Goal: Task Accomplishment & Management: Manage account settings

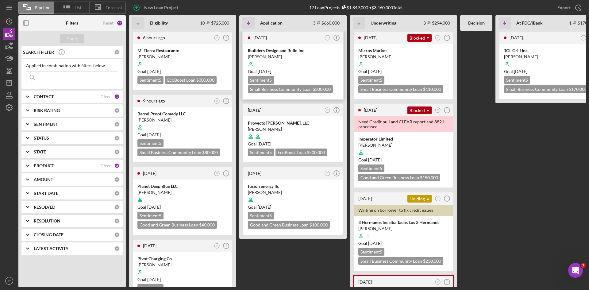
click at [298, 77] on div "Sentiment 5 Small Business Community Loan $300,000 $120,000" at bounding box center [293, 84] width 90 height 17
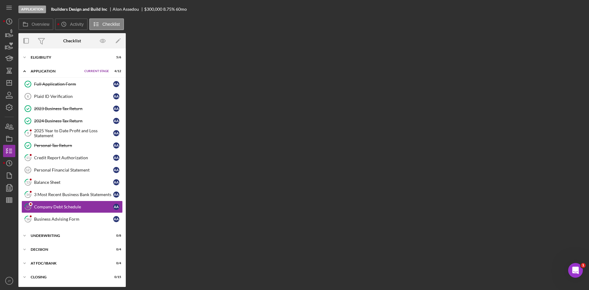
scroll to position [13, 0]
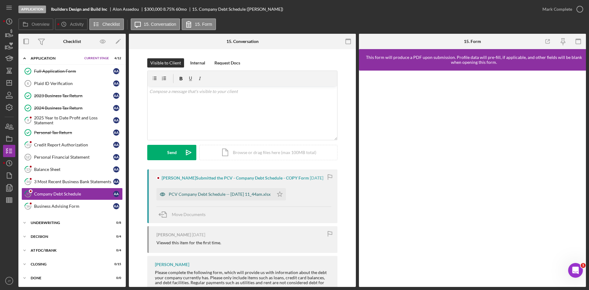
click at [226, 191] on div "PCV Company Debt Schedule -- [DATE] 11_44am.xlsx" at bounding box center [214, 194] width 117 height 12
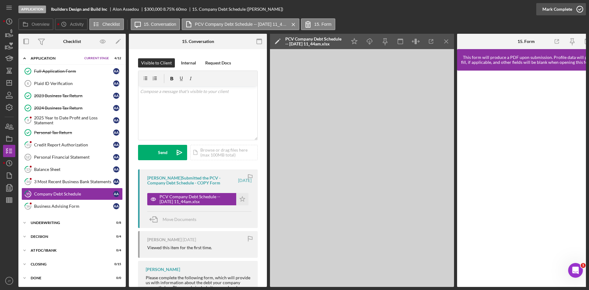
click at [575, 15] on div "Mark Complete" at bounding box center [561, 9] width 50 height 18
click at [557, 11] on div "Mark Complete" at bounding box center [557, 9] width 30 height 12
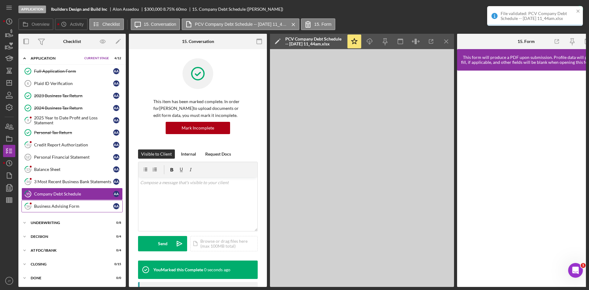
click at [62, 204] on div "Business Advising Form" at bounding box center [73, 206] width 79 height 5
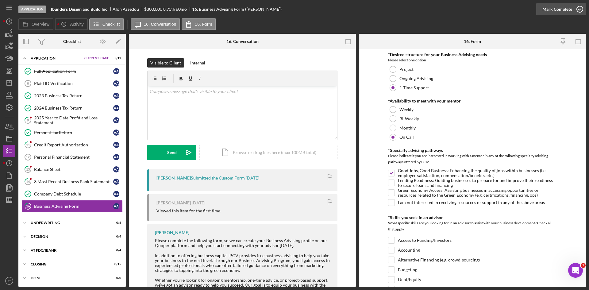
click at [570, 10] on div "Mark Complete" at bounding box center [557, 9] width 30 height 12
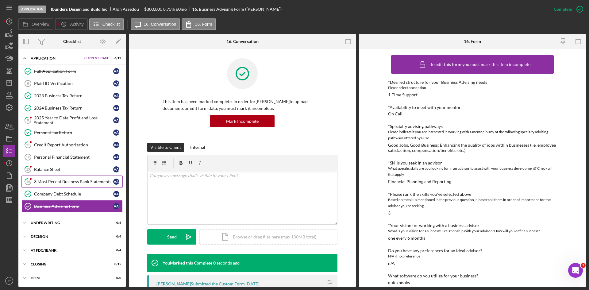
click at [72, 179] on div "3 Most Recent Business Bank Statements" at bounding box center [73, 181] width 79 height 5
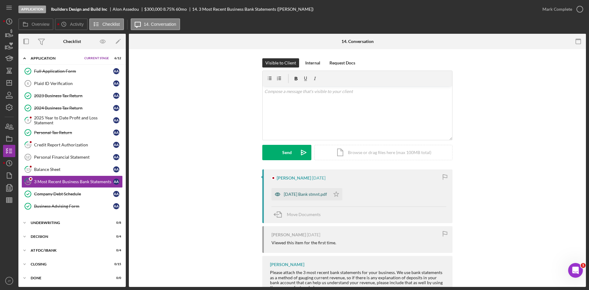
click at [314, 194] on div "[DATE] Bank stmnt.pdf" at bounding box center [305, 194] width 43 height 5
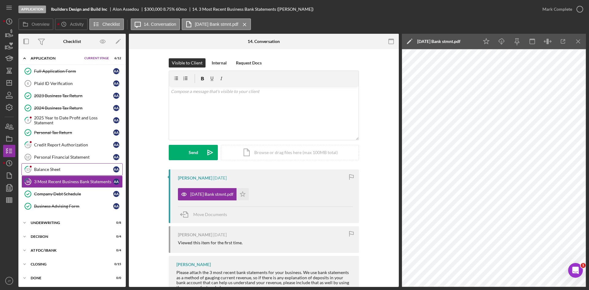
click at [70, 166] on link "13 Balance Sheet A A" at bounding box center [71, 169] width 101 height 12
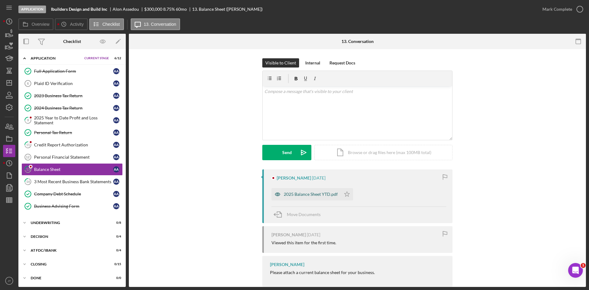
click at [327, 193] on div "2025 Balance Sheet YTD.pdf" at bounding box center [311, 194] width 54 height 5
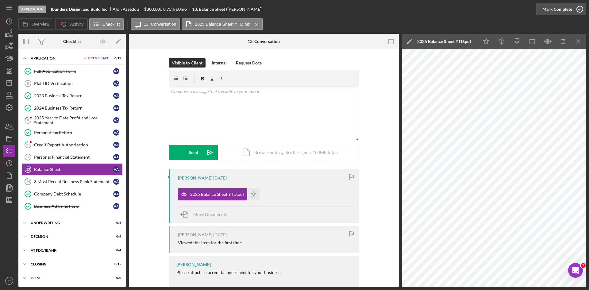
click at [575, 12] on icon "button" at bounding box center [579, 9] width 15 height 15
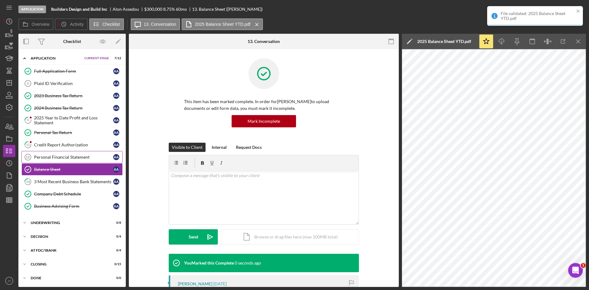
click at [76, 159] on div "Personal Financial Statement" at bounding box center [73, 157] width 79 height 5
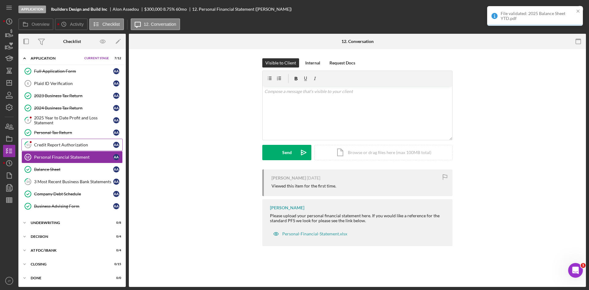
click at [76, 144] on div "Credit Report Authorization" at bounding box center [73, 144] width 79 height 5
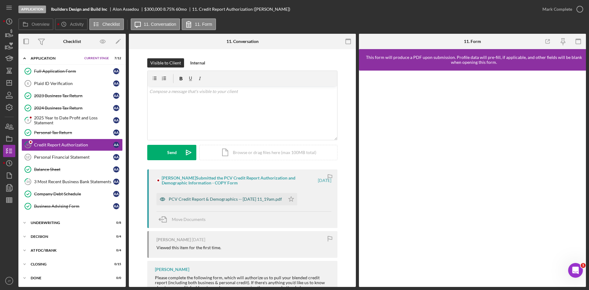
click at [262, 195] on div "PCV Credit Report & Demographics -- [DATE] 11_19am.pdf" at bounding box center [220, 199] width 128 height 12
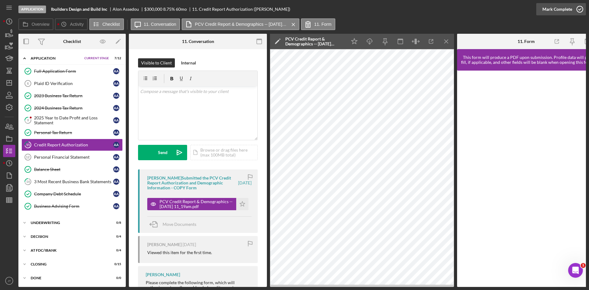
click at [559, 12] on div "Mark Complete" at bounding box center [557, 9] width 30 height 12
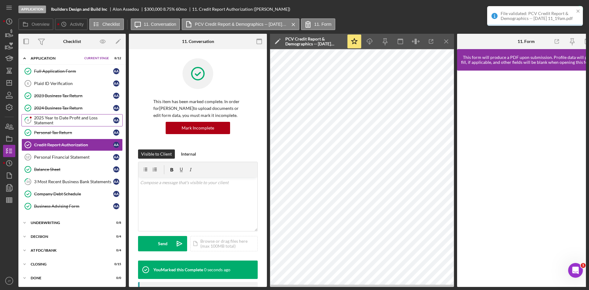
click at [68, 118] on div "2025 Year to Date Profit and Loss Statement" at bounding box center [73, 120] width 79 height 10
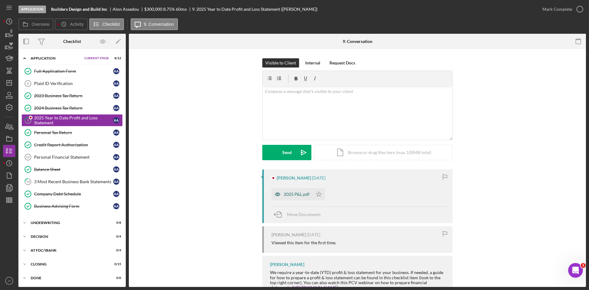
click at [297, 193] on div "2025 P&L.pdf" at bounding box center [297, 194] width 26 height 5
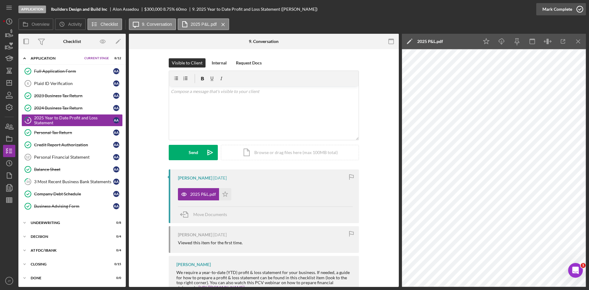
click at [571, 11] on button "Mark Complete" at bounding box center [561, 9] width 50 height 12
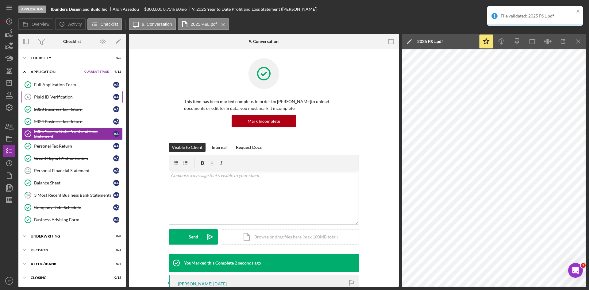
click at [65, 101] on link "Plaid ID Verification 6 Plaid ID Verification A A" at bounding box center [71, 97] width 101 height 12
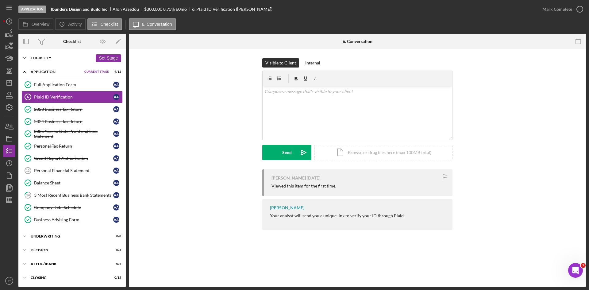
click at [58, 59] on div "Eligibility" at bounding box center [62, 58] width 62 height 4
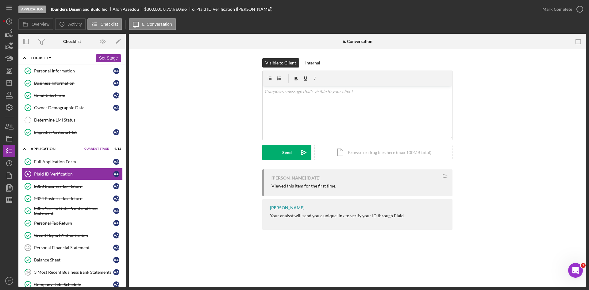
click at [58, 59] on div "Eligibility" at bounding box center [62, 58] width 62 height 4
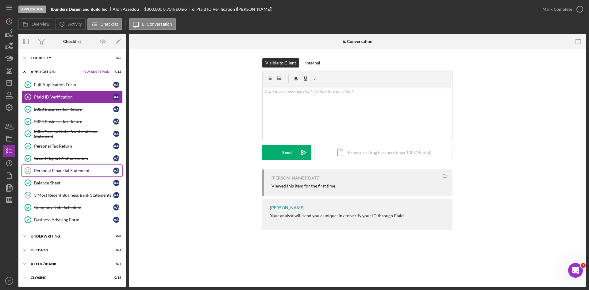
scroll to position [14, 0]
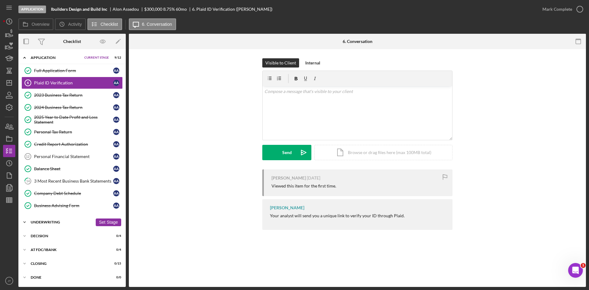
click at [54, 221] on div "Underwriting" at bounding box center [62, 222] width 62 height 4
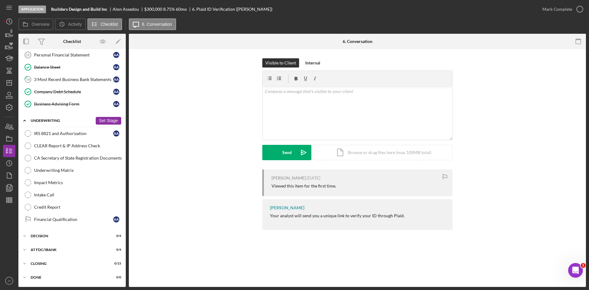
scroll to position [0, 0]
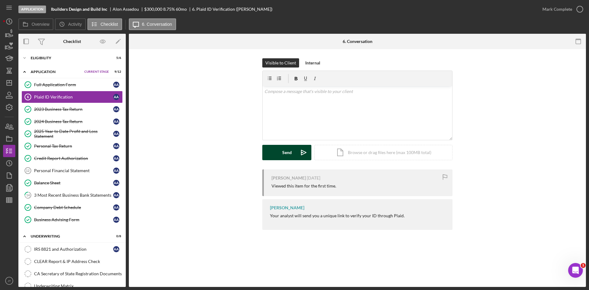
click at [277, 146] on button "Send Icon/icon-invite-send" at bounding box center [286, 152] width 49 height 15
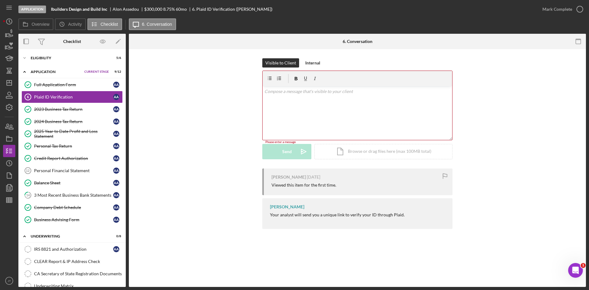
click at [287, 113] on div "v Color teal Color pink Remove color Add row above Add row below Add column bef…" at bounding box center [357, 113] width 190 height 54
click at [285, 148] on div "Send" at bounding box center [287, 152] width 10 height 15
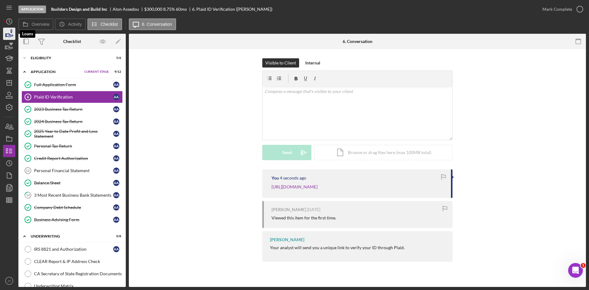
click at [6, 35] on polygon "button" at bounding box center [6, 35] width 1 height 3
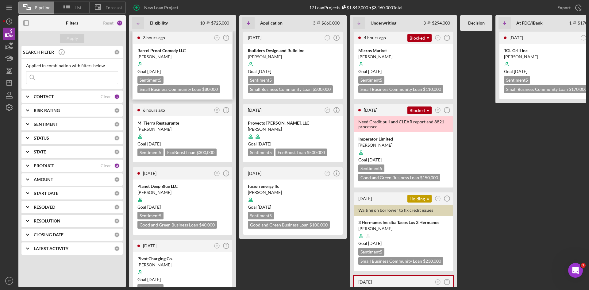
click at [179, 63] on div at bounding box center [182, 64] width 90 height 12
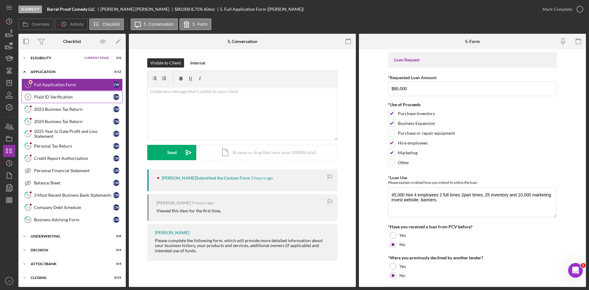
click at [50, 98] on div "Plaid ID Verification" at bounding box center [73, 96] width 79 height 5
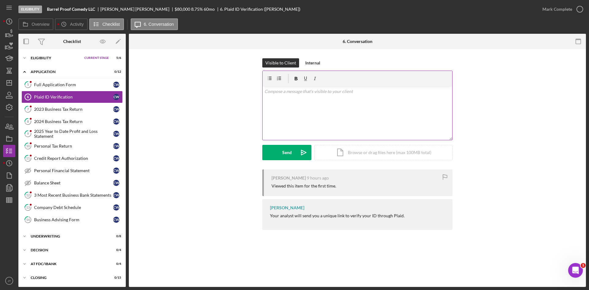
click at [297, 117] on div "v Color teal Color pink Remove color Add row above Add row below Add column bef…" at bounding box center [357, 113] width 190 height 54
click at [297, 151] on icon "Icon/icon-invite-send" at bounding box center [303, 152] width 15 height 15
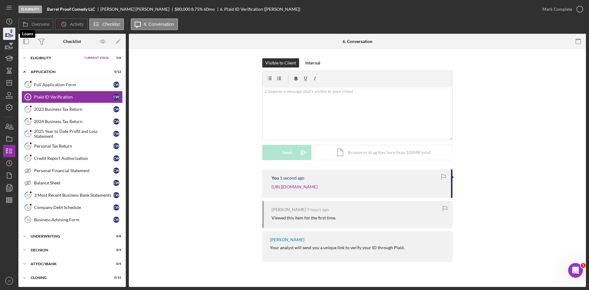
click at [12, 35] on icon "button" at bounding box center [9, 33] width 15 height 15
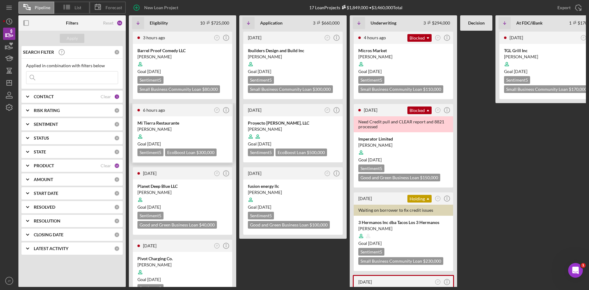
click at [201, 132] on div at bounding box center [182, 137] width 90 height 12
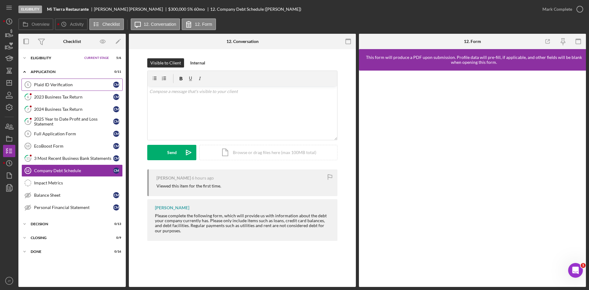
click at [56, 88] on link "Plaid ID Verification 5 Plaid ID Verification C M" at bounding box center [71, 85] width 101 height 12
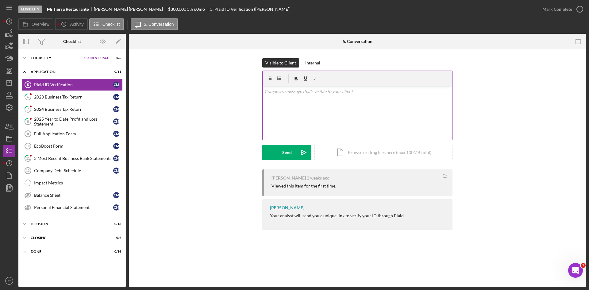
click at [318, 107] on div "v Color teal Color pink Remove color Add row above Add row below Add column bef…" at bounding box center [357, 113] width 190 height 54
click at [291, 155] on button "Send Icon/icon-invite-send" at bounding box center [286, 152] width 49 height 15
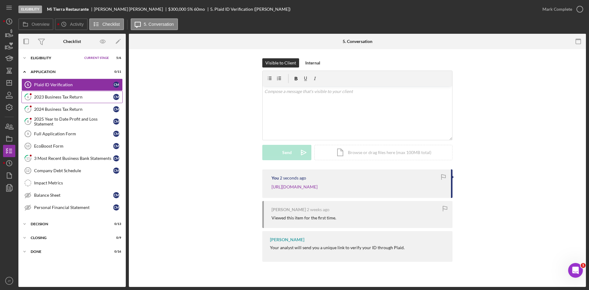
click at [57, 99] on div "2023 Business Tax Return" at bounding box center [73, 96] width 79 height 5
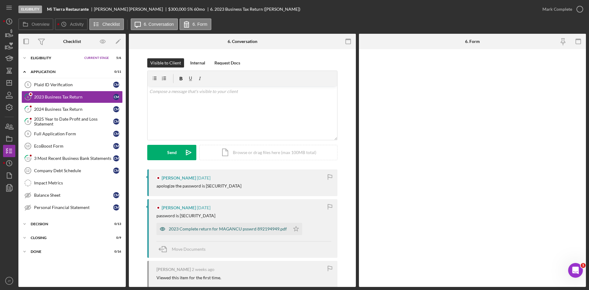
click at [237, 226] on div "2023 Complete return for MAGANCU psswrd 892194949.pdf" at bounding box center [228, 228] width 118 height 5
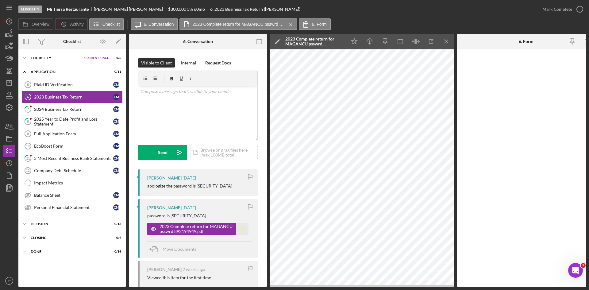
click at [245, 229] on icon "Icon/Star" at bounding box center [242, 229] width 12 height 12
click at [554, 7] on div "Mark Complete" at bounding box center [557, 9] width 30 height 12
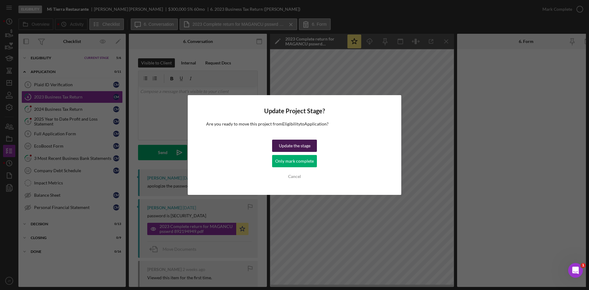
click at [294, 147] on div "Update the stage" at bounding box center [295, 146] width 32 height 12
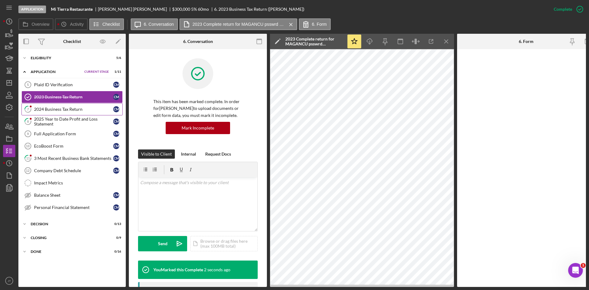
click at [59, 113] on link "7 2024 Business Tax Return C M" at bounding box center [71, 109] width 101 height 12
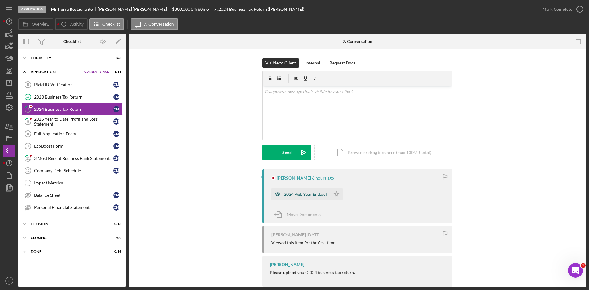
click at [307, 192] on div "2024 P&L Year End.pdf" at bounding box center [306, 194] width 44 height 5
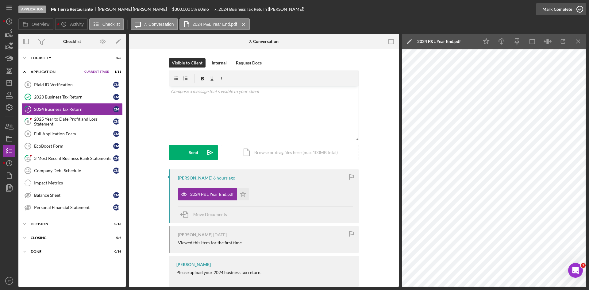
click at [558, 10] on div "Mark Complete" at bounding box center [557, 9] width 30 height 12
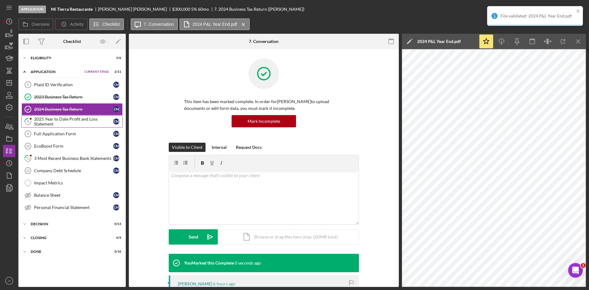
click at [71, 125] on div "2025 Year to Date Profit and Loss Statement" at bounding box center [73, 122] width 79 height 10
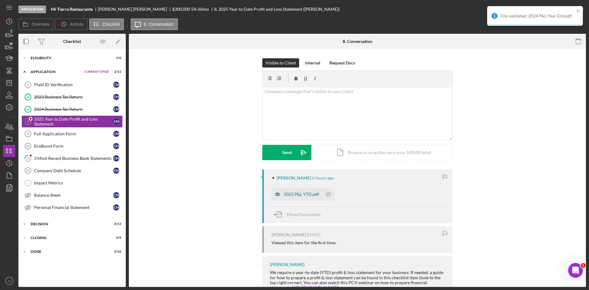
click at [306, 196] on div "2025 P&L YTD.pdf" at bounding box center [301, 194] width 35 height 5
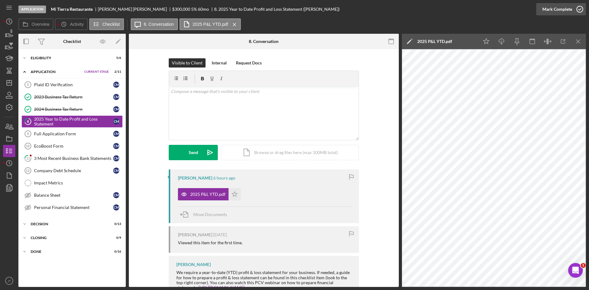
click at [567, 6] on div "Mark Complete" at bounding box center [557, 9] width 30 height 12
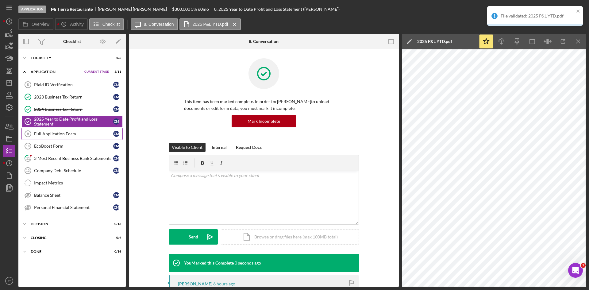
click at [50, 135] on div "Full Application Form" at bounding box center [73, 133] width 79 height 5
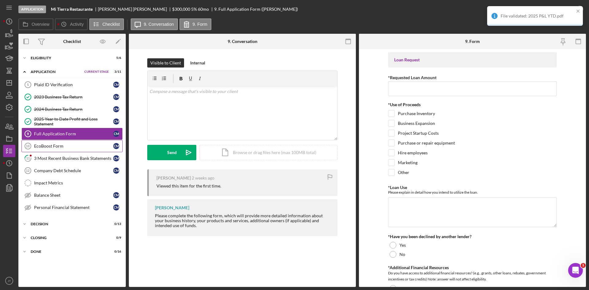
click at [55, 150] on link "EcoBoost Form 10 EcoBoost Form C M" at bounding box center [71, 146] width 101 height 12
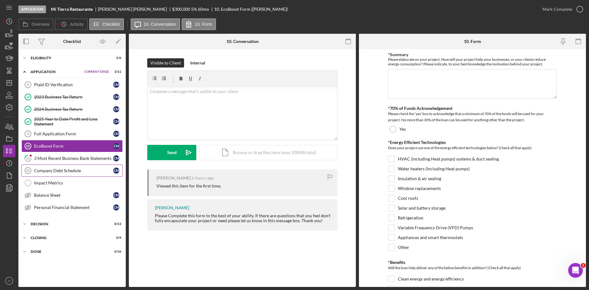
click at [65, 166] on link "Company Debt Schedule 12 Company Debt Schedule C M" at bounding box center [71, 170] width 101 height 12
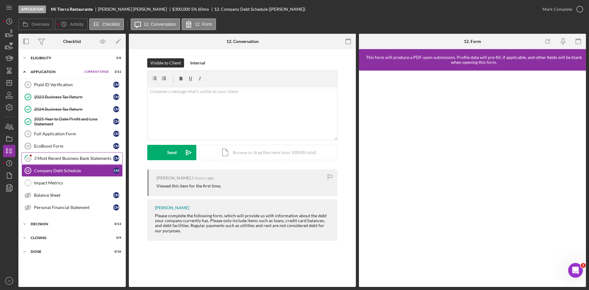
click at [67, 158] on div "3 Most Recent Business Bank Statements" at bounding box center [73, 158] width 79 height 5
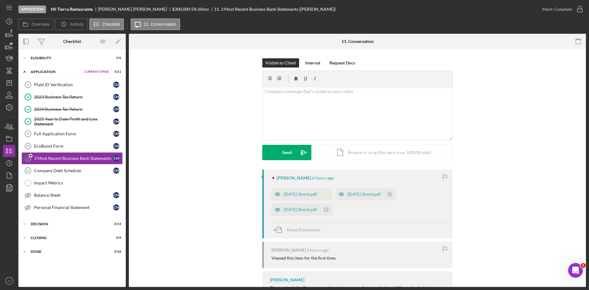
click at [329, 195] on polygon "button" at bounding box center [326, 193] width 5 height 5
click at [327, 213] on icon "Icon/Star" at bounding box center [326, 209] width 12 height 12
click at [396, 194] on icon "Icon/Star" at bounding box center [390, 194] width 12 height 12
click at [564, 11] on div "Mark Complete" at bounding box center [557, 9] width 30 height 12
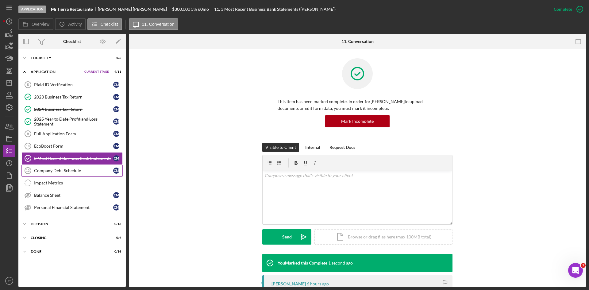
click at [69, 173] on div "Company Debt Schedule" at bounding box center [73, 170] width 79 height 5
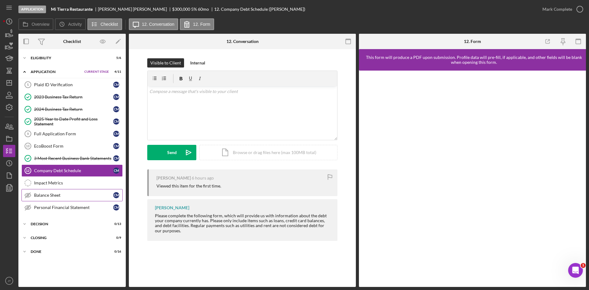
click at [53, 197] on div "Balance Sheet" at bounding box center [73, 195] width 79 height 5
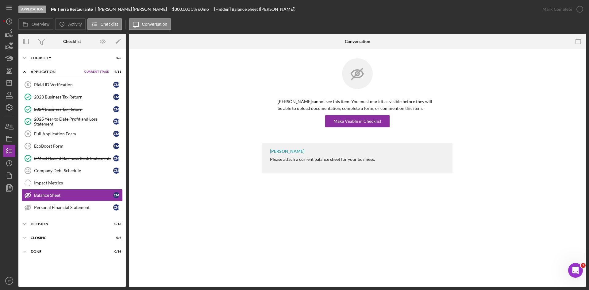
click at [369, 129] on div "[PERSON_NAME] cannot see this item. You must mark it as visible before they wil…" at bounding box center [357, 100] width 190 height 84
click at [369, 119] on div "Make Visible in Checklist" at bounding box center [357, 121] width 48 height 12
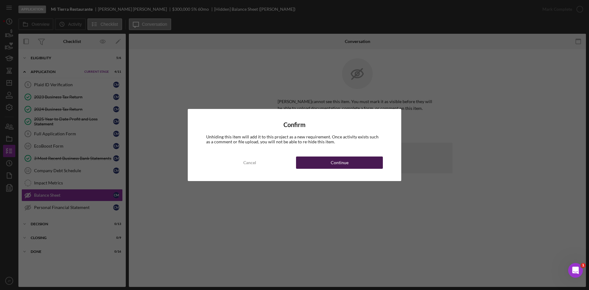
click at [333, 164] on div "Continue" at bounding box center [340, 162] width 18 height 12
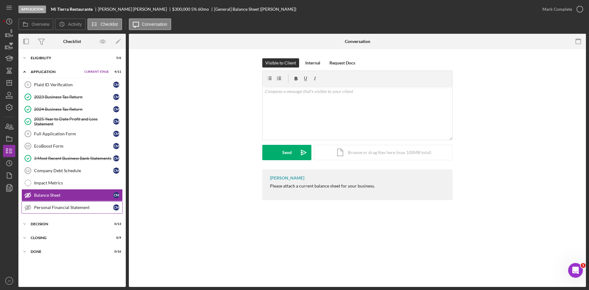
click at [63, 206] on div "Personal Financial Statement" at bounding box center [73, 207] width 79 height 5
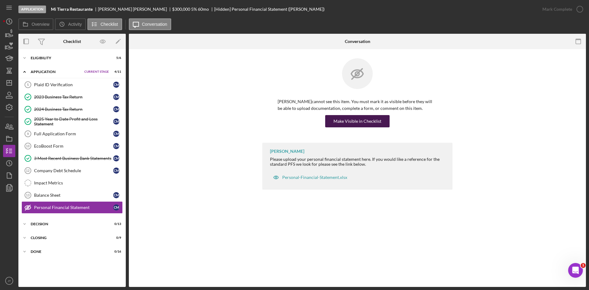
click at [371, 118] on div "Make Visible in Checklist" at bounding box center [357, 121] width 48 height 12
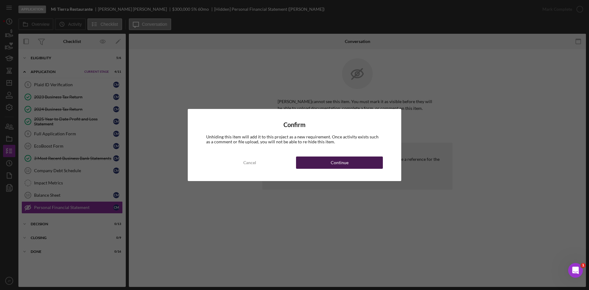
click at [341, 164] on div "Continue" at bounding box center [340, 162] width 18 height 12
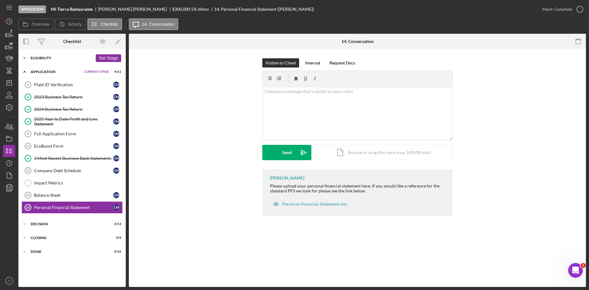
click at [61, 57] on div "Eligibility" at bounding box center [62, 58] width 62 height 4
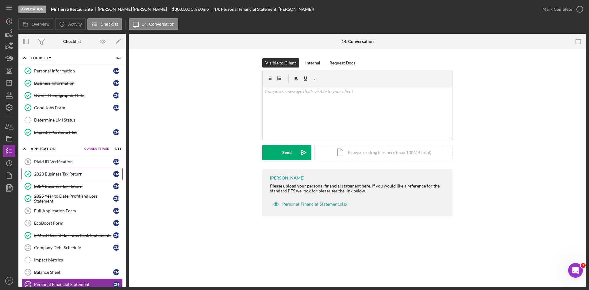
scroll to position [51, 0]
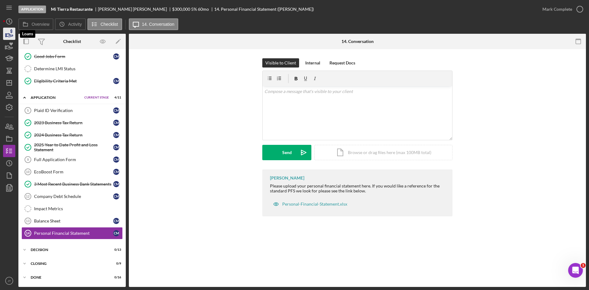
click at [6, 32] on icon "button" at bounding box center [9, 33] width 15 height 15
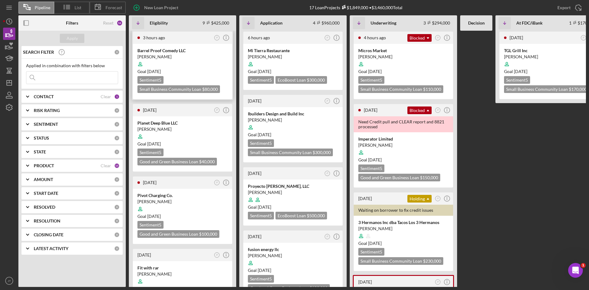
click at [199, 65] on div at bounding box center [182, 64] width 90 height 12
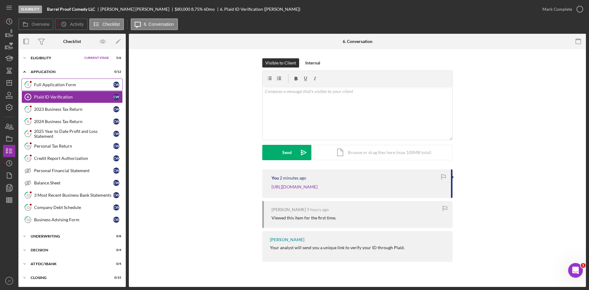
click at [75, 86] on div "Full Application Form" at bounding box center [73, 84] width 79 height 5
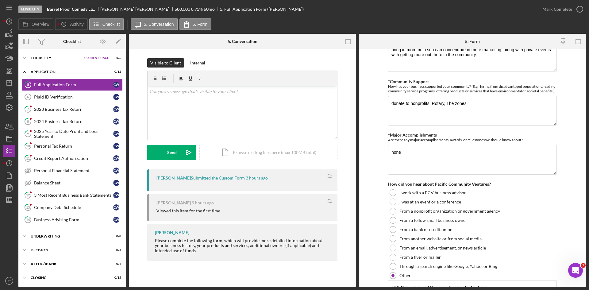
scroll to position [810, 0]
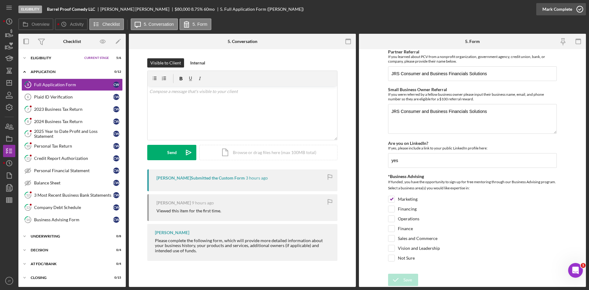
click at [549, 12] on div "Mark Complete" at bounding box center [557, 9] width 30 height 12
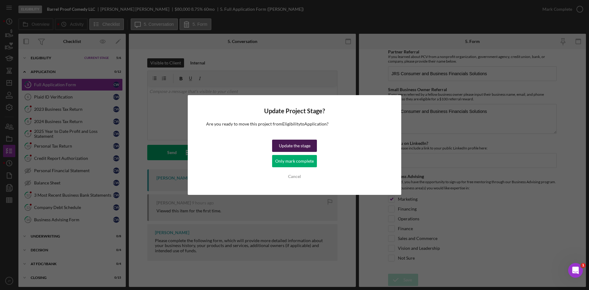
click at [300, 147] on div "Update the stage" at bounding box center [295, 146] width 32 height 12
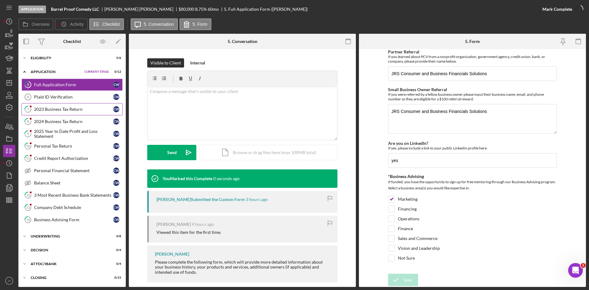
scroll to position [834, 0]
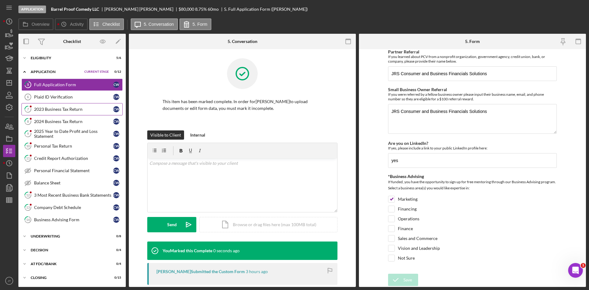
click at [50, 109] on div "2023 Business Tax Return" at bounding box center [73, 109] width 79 height 5
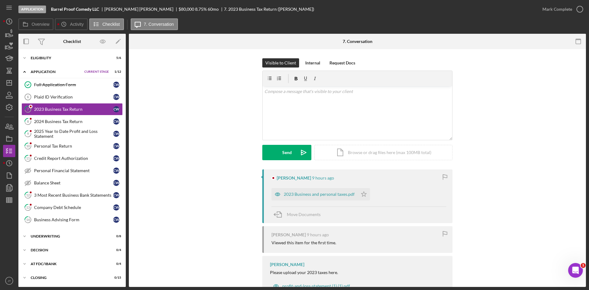
click at [322, 187] on div "2023 Business and personal taxes.pdf Icon/Star" at bounding box center [322, 192] width 102 height 15
click at [325, 194] on div "2023 Business and personal taxes.pdf" at bounding box center [319, 194] width 71 height 5
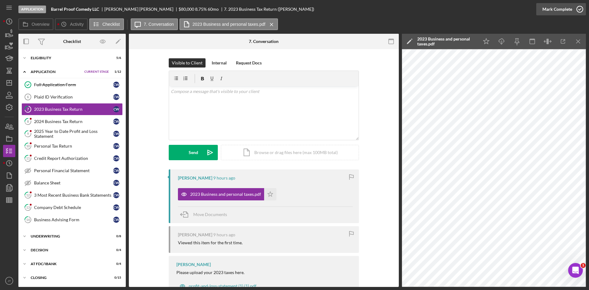
click at [566, 11] on div "Mark Complete" at bounding box center [557, 9] width 30 height 12
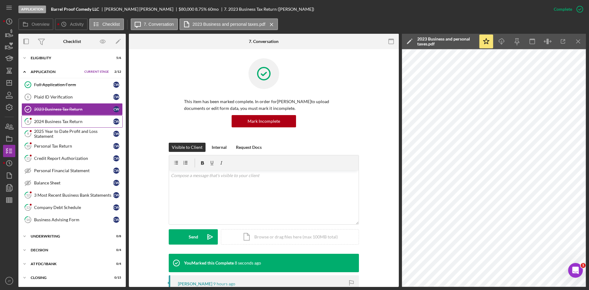
click at [62, 117] on link "8 2024 Business Tax Return C W" at bounding box center [71, 121] width 101 height 12
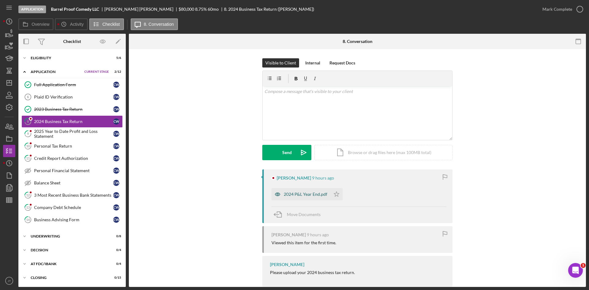
click at [301, 195] on div "2024 P&L Year End.pdf" at bounding box center [306, 194] width 44 height 5
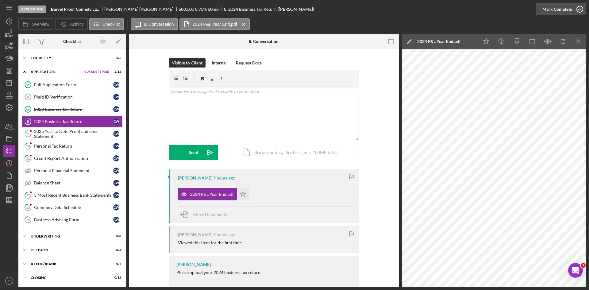
click at [569, 8] on div "Mark Complete" at bounding box center [557, 9] width 30 height 12
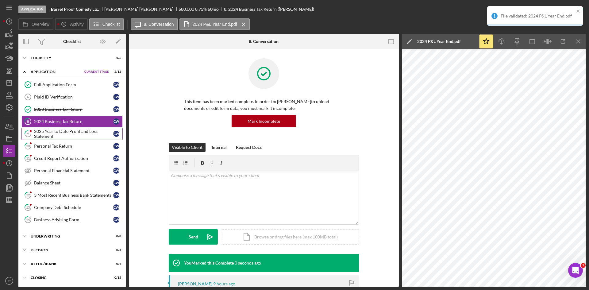
click at [51, 136] on div "2025 Year to Date Profit and Loss Statement" at bounding box center [73, 134] width 79 height 10
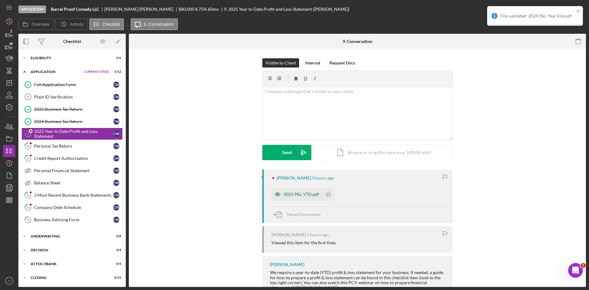
click at [303, 199] on div "2025 P&L YTD.pdf" at bounding box center [296, 194] width 51 height 12
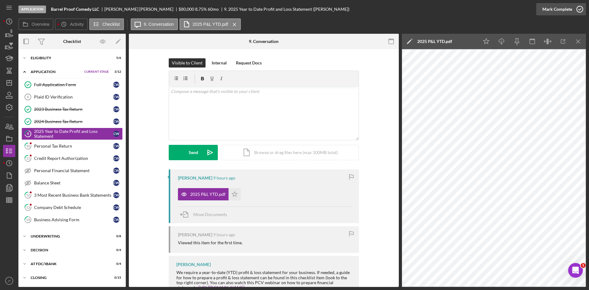
click at [563, 10] on div "Mark Complete" at bounding box center [557, 9] width 30 height 12
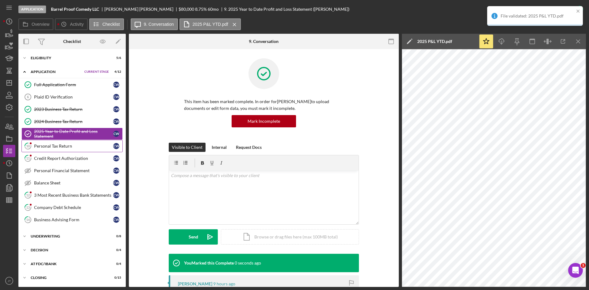
click at [48, 148] on div "Personal Tax Return" at bounding box center [73, 146] width 79 height 5
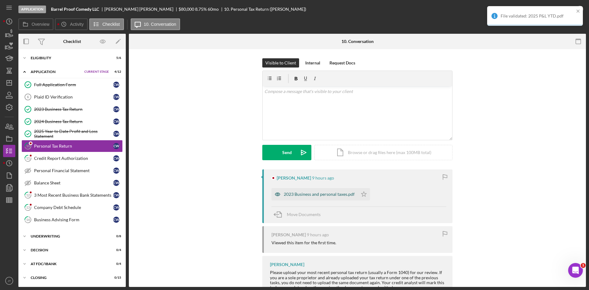
click at [313, 189] on div "2023 Business and personal taxes.pdf" at bounding box center [314, 194] width 86 height 12
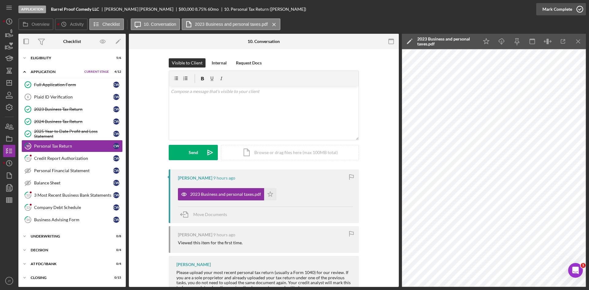
click at [555, 12] on div "Mark Complete" at bounding box center [557, 9] width 30 height 12
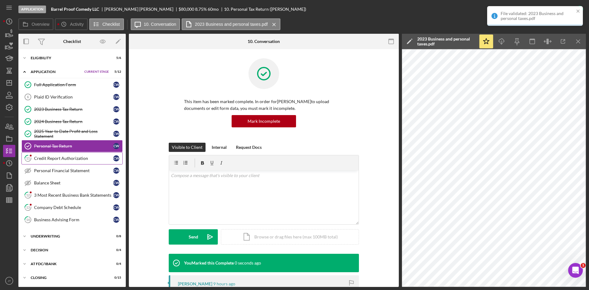
click at [66, 159] on div "Credit Report Authorization" at bounding box center [73, 158] width 79 height 5
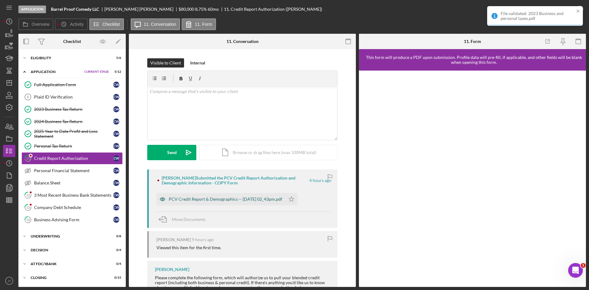
click at [253, 203] on div "PCV Credit Report & Demographics -- [DATE] 02_43pm.pdf" at bounding box center [220, 199] width 129 height 12
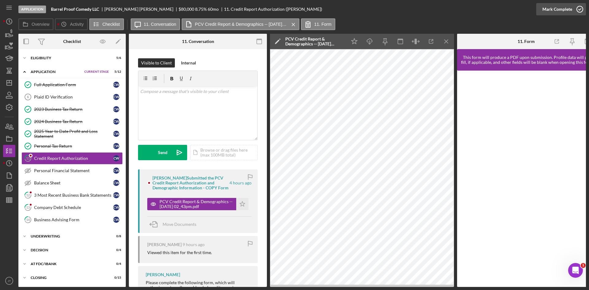
click at [555, 9] on div "Mark Complete" at bounding box center [557, 9] width 30 height 12
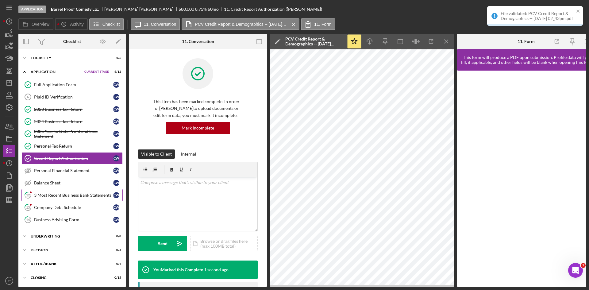
click at [55, 193] on div "3 Most Recent Business Bank Statements" at bounding box center [73, 195] width 79 height 5
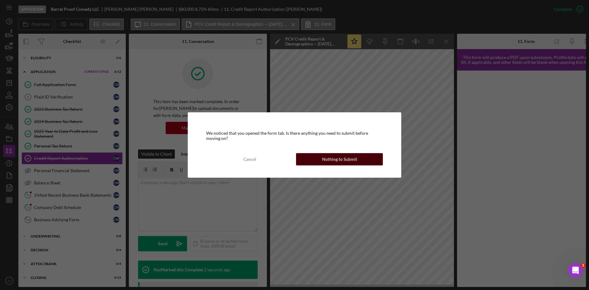
click at [347, 158] on div "Nothing to Submit" at bounding box center [339, 159] width 35 height 12
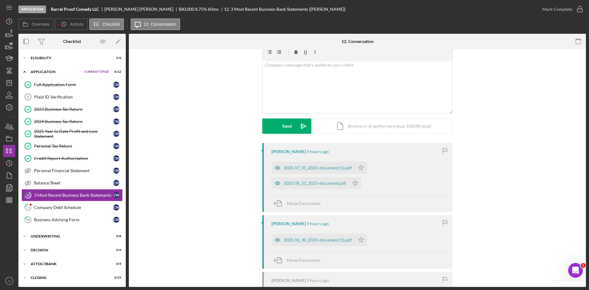
scroll to position [95, 0]
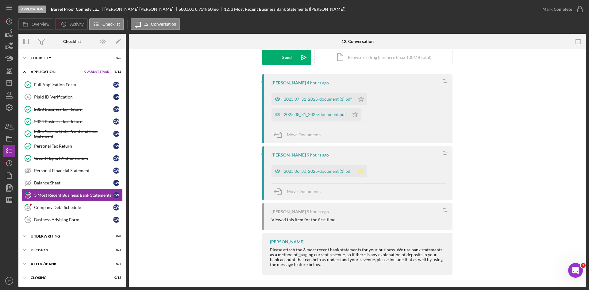
click at [362, 170] on polygon "button" at bounding box center [360, 170] width 5 height 5
click at [353, 113] on polygon "button" at bounding box center [355, 114] width 5 height 5
click at [358, 98] on polygon "button" at bounding box center [360, 98] width 5 height 5
click at [560, 17] on div "Mark Complete" at bounding box center [561, 9] width 50 height 18
click at [561, 12] on div "Mark Complete" at bounding box center [557, 9] width 30 height 12
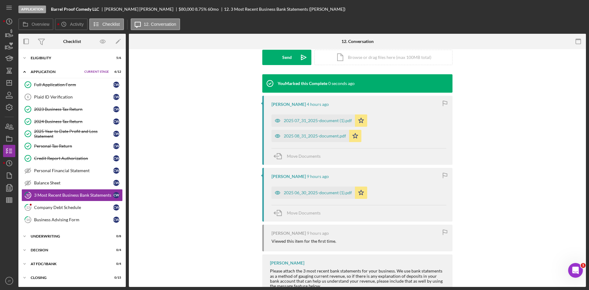
scroll to position [179, 0]
click at [84, 206] on div "Company Debt Schedule" at bounding box center [73, 207] width 79 height 5
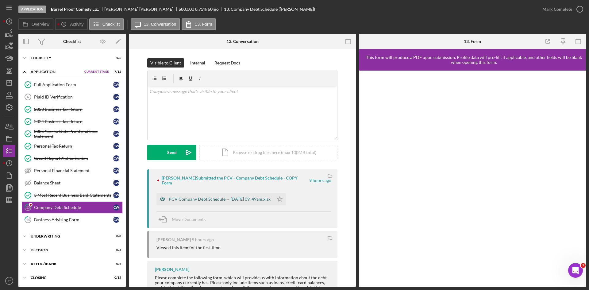
click at [227, 197] on div "PCV Company Debt Schedule -- [DATE] 09_49am.xlsx" at bounding box center [220, 199] width 102 height 5
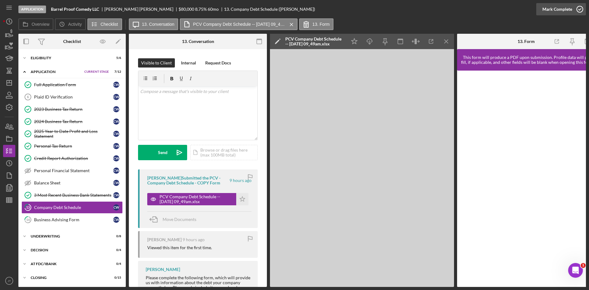
click at [563, 11] on div "Mark Complete" at bounding box center [557, 9] width 30 height 12
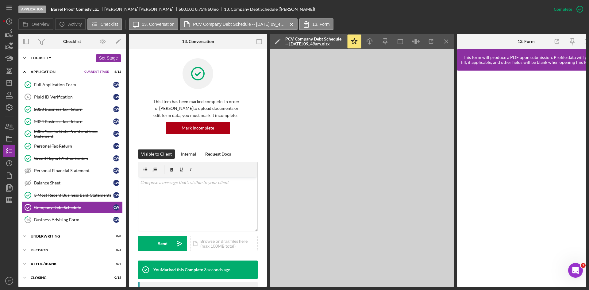
click at [45, 60] on div "Icon/Expander Eligibility 5 / 6 Set Stage" at bounding box center [71, 58] width 107 height 12
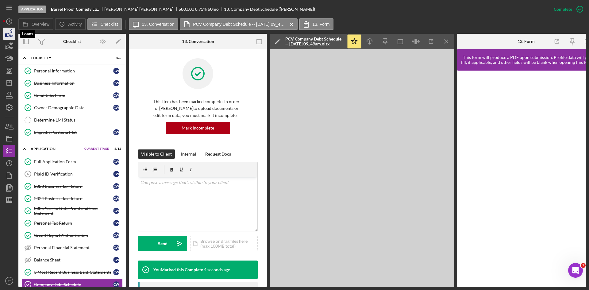
click at [10, 35] on icon "button" at bounding box center [9, 34] width 6 height 3
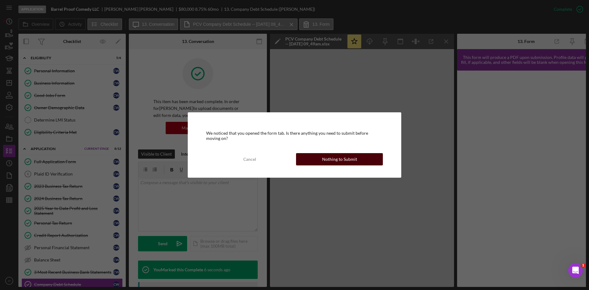
click at [339, 159] on div "Nothing to Submit" at bounding box center [339, 159] width 35 height 12
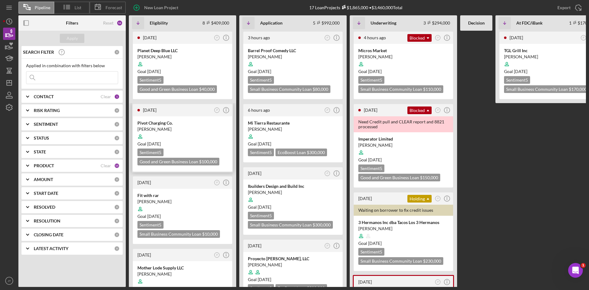
click at [192, 132] on div at bounding box center [182, 137] width 90 height 12
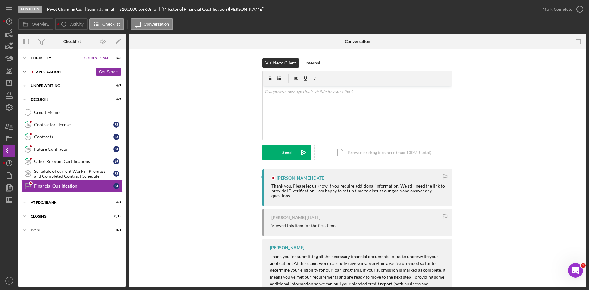
click at [53, 71] on div "Application" at bounding box center [64, 72] width 57 height 4
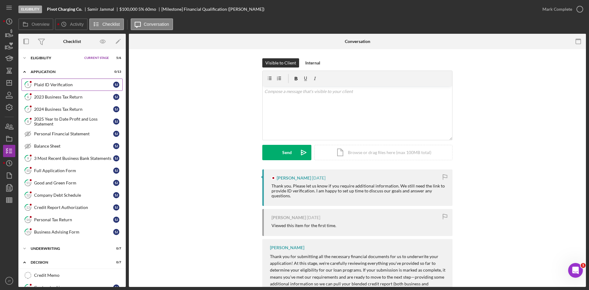
click at [57, 81] on link "5 Plaid ID Verification [PERSON_NAME]" at bounding box center [71, 85] width 101 height 12
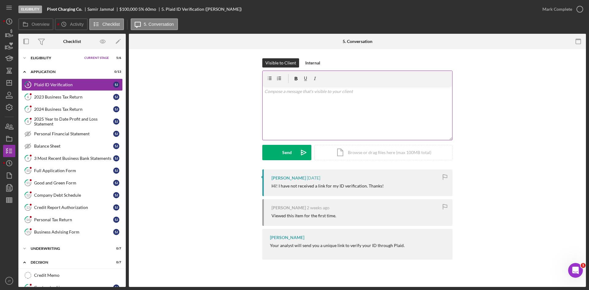
click at [318, 114] on div "v Color teal Color pink Remove color Add row above Add row below Add column bef…" at bounding box center [357, 113] width 190 height 54
click at [284, 157] on div "Send" at bounding box center [287, 152] width 10 height 15
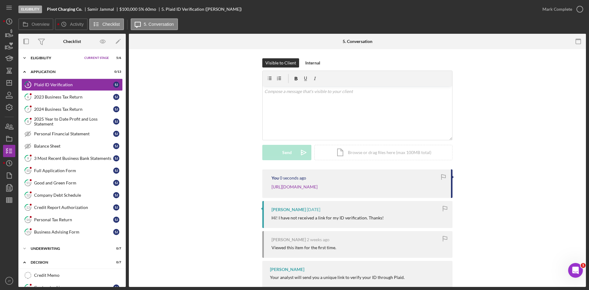
click at [49, 61] on div "Icon/Expander Eligibility Current Stage 5 / 6 Set Stage" at bounding box center [71, 58] width 107 height 12
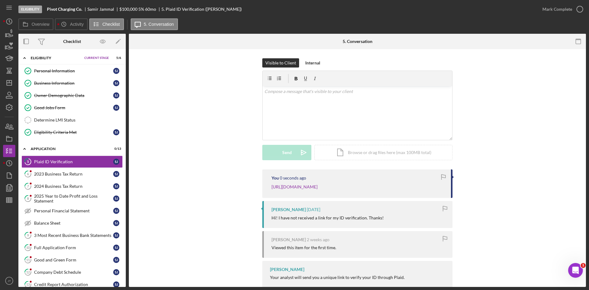
click at [49, 61] on div "Icon/Expander Eligibility Current Stage 5 / 6 Set Stage" at bounding box center [71, 58] width 107 height 13
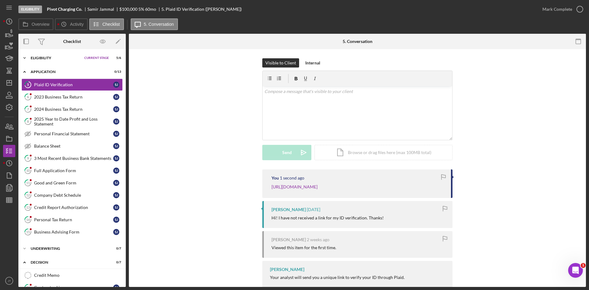
click at [49, 61] on div "Icon/Expander Eligibility Current Stage 5 / 6 Set Stage" at bounding box center [71, 58] width 107 height 12
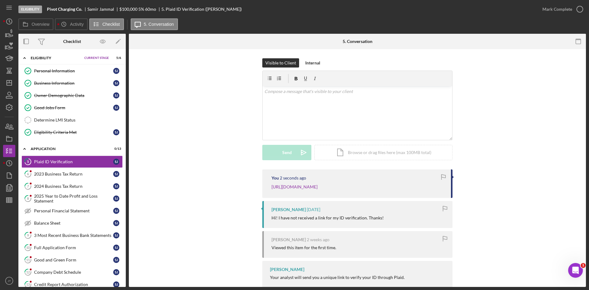
click at [49, 61] on div "Icon/Expander Eligibility Current Stage 5 / 6 Set Stage" at bounding box center [71, 58] width 107 height 13
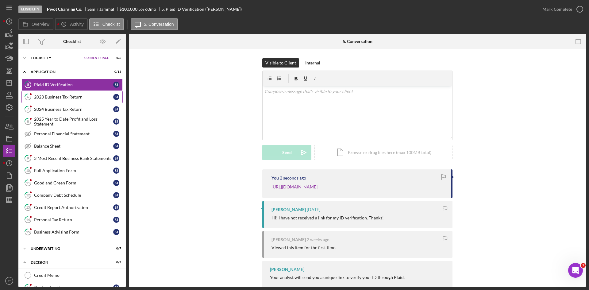
click at [53, 95] on div "2023 Business Tax Return" at bounding box center [73, 96] width 79 height 5
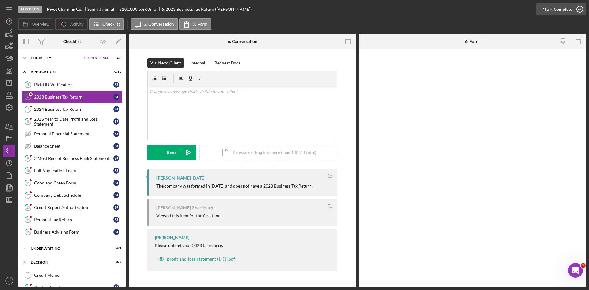
click at [557, 8] on div "Mark Complete" at bounding box center [557, 9] width 30 height 12
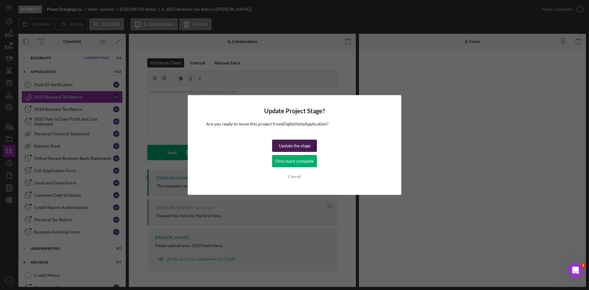
click at [297, 148] on div "Update the stage" at bounding box center [295, 146] width 32 height 12
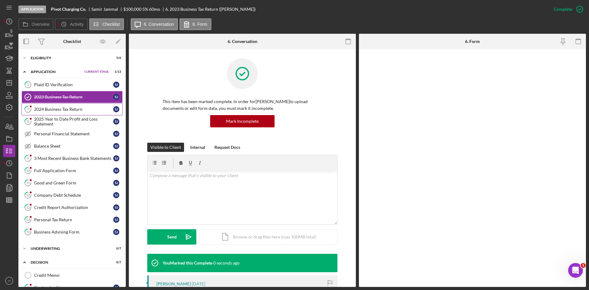
click at [44, 112] on link "7 2024 Business Tax Return [PERSON_NAME]" at bounding box center [71, 109] width 101 height 12
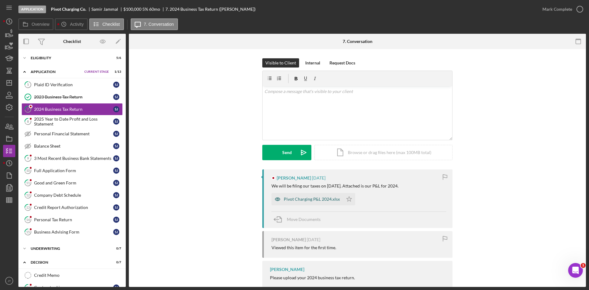
click at [327, 201] on div "Pivot Charging P&L 2024.xlsx" at bounding box center [312, 199] width 56 height 5
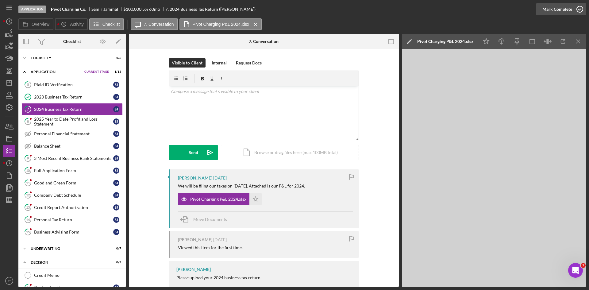
click at [567, 10] on div "Mark Complete" at bounding box center [557, 9] width 30 height 12
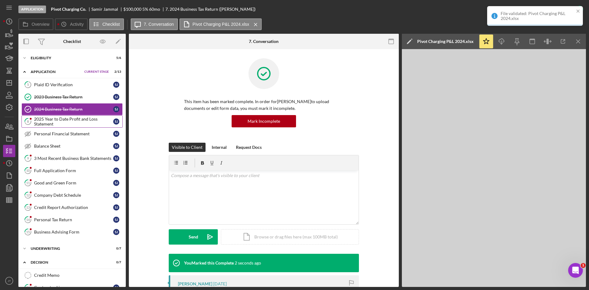
click at [78, 119] on div "2025 Year to Date Profit and Loss Statement" at bounding box center [73, 122] width 79 height 10
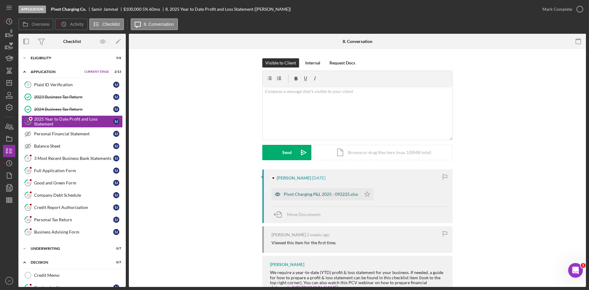
click at [316, 199] on div "Pivot Charging P&L 2025 - 092225.xlsx" at bounding box center [316, 194] width 90 height 12
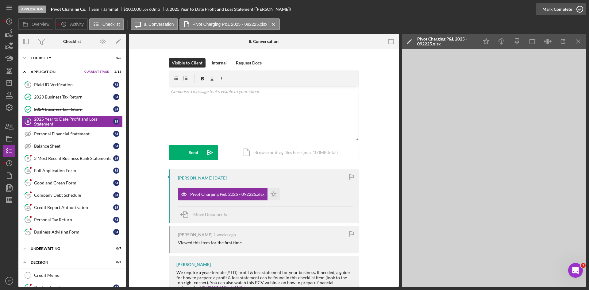
click at [573, 5] on icon "button" at bounding box center [579, 9] width 15 height 15
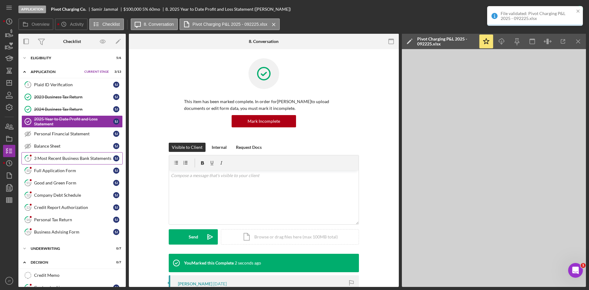
click at [54, 160] on div "3 Most Recent Business Bank Statements" at bounding box center [73, 158] width 79 height 5
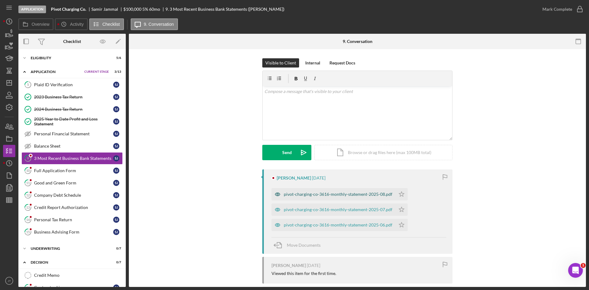
click at [360, 197] on div "pivot-charging-co-3616-monthly-statement-2025-08.pdf" at bounding box center [338, 194] width 109 height 5
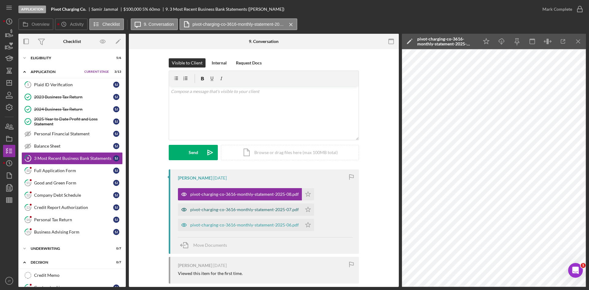
click at [227, 210] on div "pivot-charging-co-3616-monthly-statement-2025-07.pdf" at bounding box center [244, 209] width 109 height 5
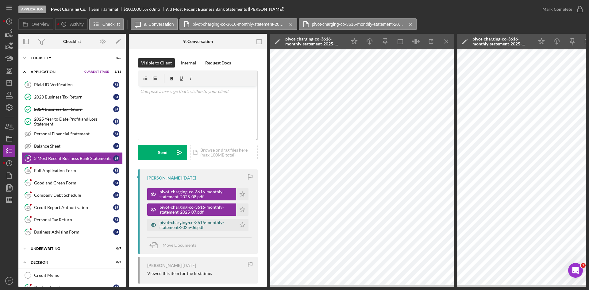
click at [167, 229] on div "pivot-charging-co-3616-monthly-statement-2025-06.pdf" at bounding box center [196, 225] width 74 height 10
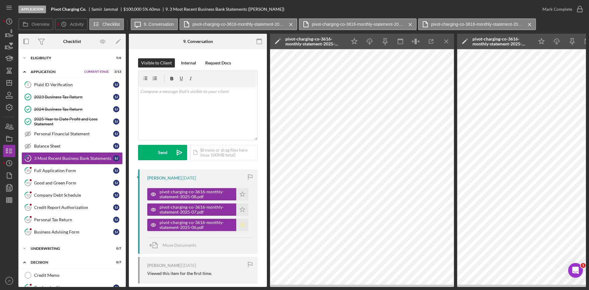
click at [238, 221] on icon "Icon/Star" at bounding box center [242, 225] width 12 height 12
click at [239, 210] on icon "Icon/Star" at bounding box center [242, 209] width 12 height 12
click at [240, 200] on icon "Icon/Star" at bounding box center [242, 194] width 12 height 12
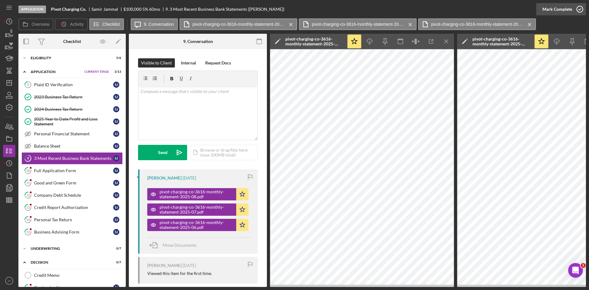
click at [554, 10] on div "Mark Complete" at bounding box center [557, 9] width 30 height 12
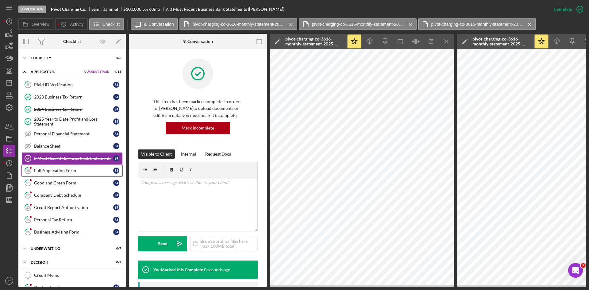
click at [70, 170] on div "Full Application Form" at bounding box center [73, 170] width 79 height 5
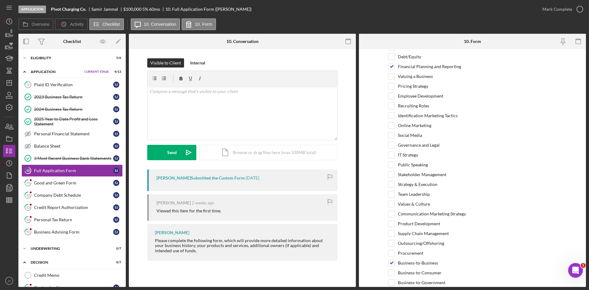
scroll to position [1989, 0]
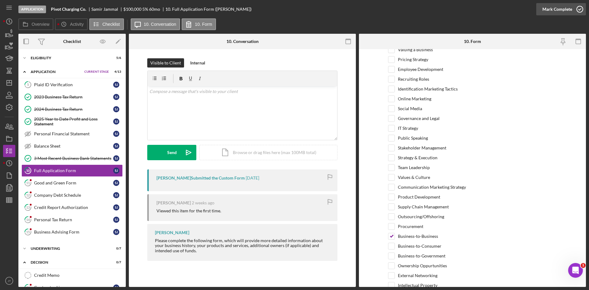
click at [563, 12] on div "Mark Complete" at bounding box center [557, 9] width 30 height 12
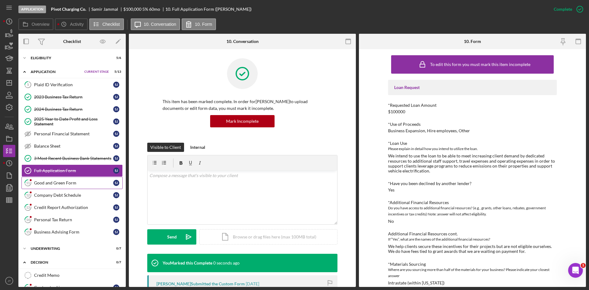
click at [58, 185] on div "Good and Green Form" at bounding box center [73, 182] width 79 height 5
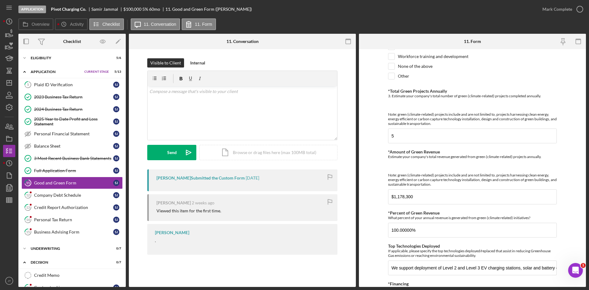
scroll to position [206, 0]
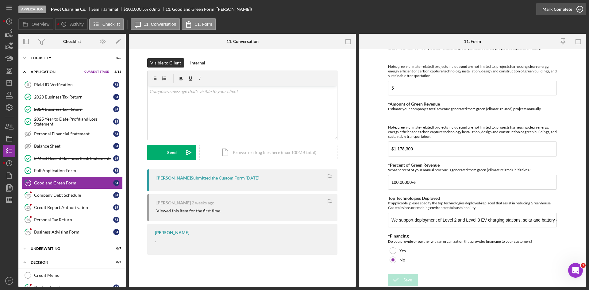
click at [563, 10] on div "Mark Complete" at bounding box center [557, 9] width 30 height 12
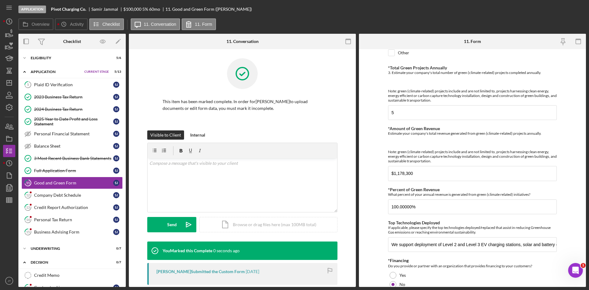
scroll to position [230, 0]
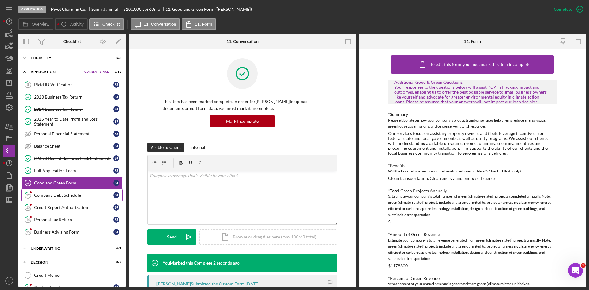
click at [61, 197] on div "Company Debt Schedule" at bounding box center [73, 195] width 79 height 5
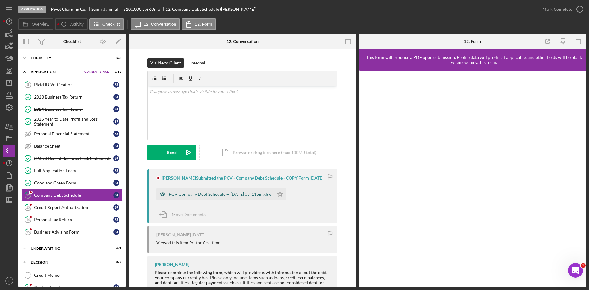
click at [246, 189] on div "PCV Company Debt Schedule -- [DATE] 08_11pm.xlsx" at bounding box center [214, 194] width 117 height 12
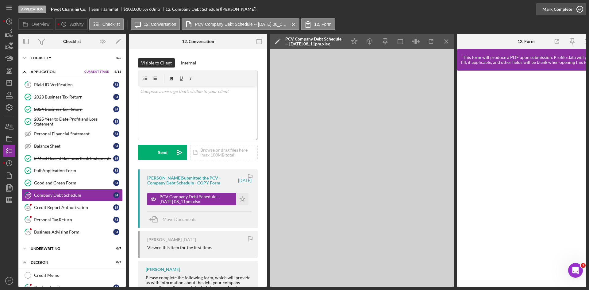
click at [567, 6] on div "Mark Complete" at bounding box center [557, 9] width 30 height 12
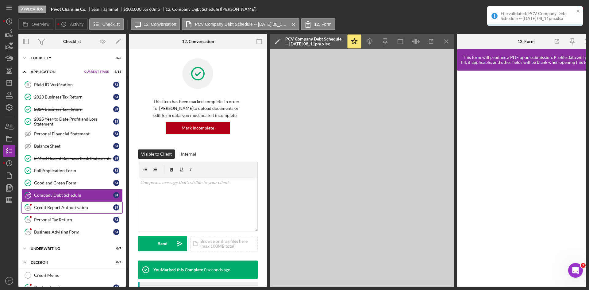
click at [80, 204] on link "13 Credit Report Authorization [PERSON_NAME]" at bounding box center [71, 207] width 101 height 12
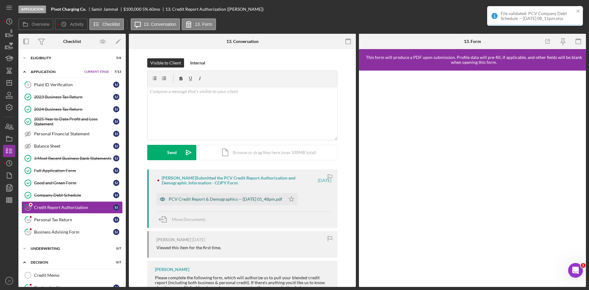
click at [274, 195] on div "PCV Credit Report & Demographics -- [DATE] 01_48pm.pdf" at bounding box center [220, 199] width 129 height 12
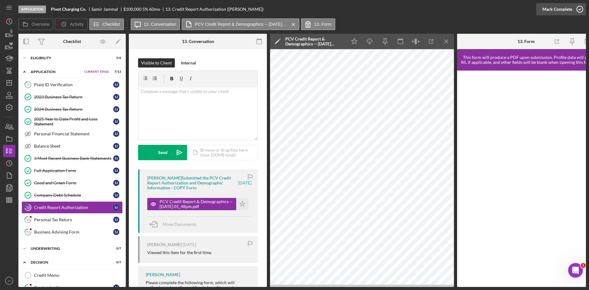
click at [563, 4] on div "Mark Complete" at bounding box center [557, 9] width 30 height 12
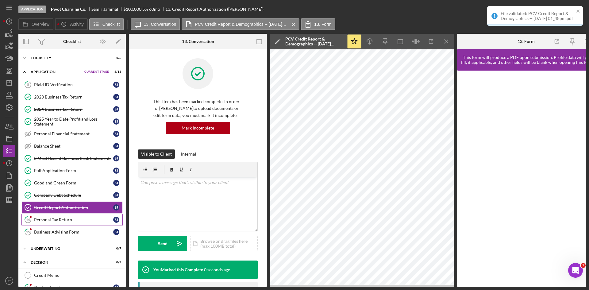
click at [79, 214] on link "14 Personal Tax Return [PERSON_NAME]" at bounding box center [71, 219] width 101 height 12
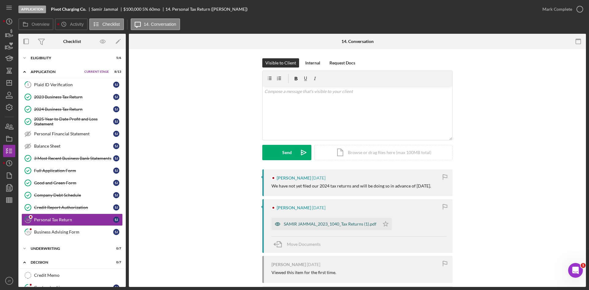
click at [333, 223] on div "SAMIR JAMMAL_2023_1040_Tax Returns (1).pdf" at bounding box center [330, 223] width 93 height 5
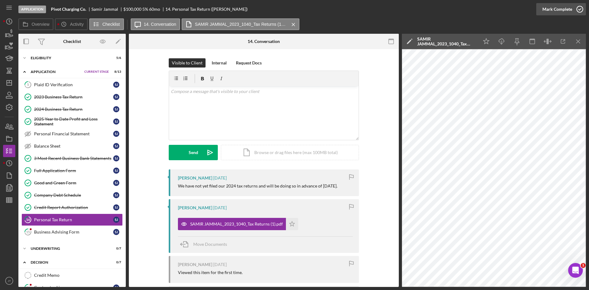
click at [559, 6] on div "Mark Complete" at bounding box center [557, 9] width 30 height 12
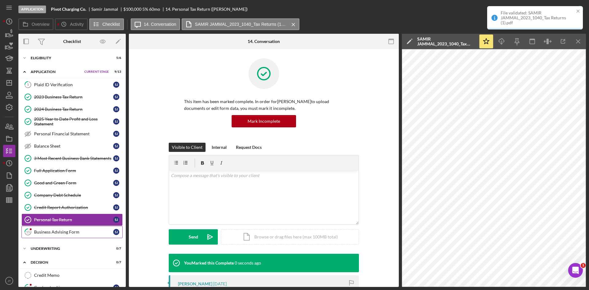
click at [41, 227] on link "15 Business Advising Form [PERSON_NAME]" at bounding box center [71, 232] width 101 height 12
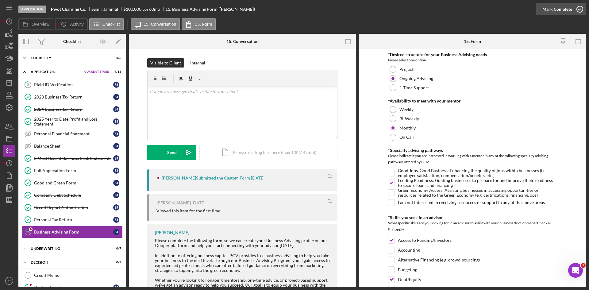
click at [565, 10] on div "Mark Complete" at bounding box center [557, 9] width 30 height 12
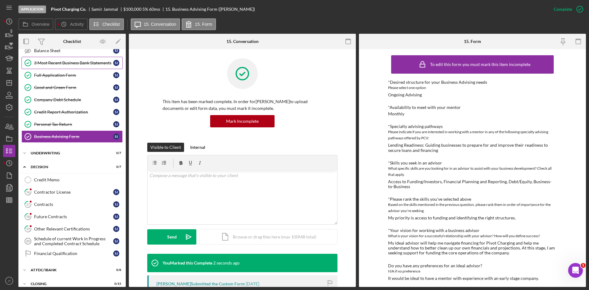
scroll to position [96, 0]
click at [52, 195] on link "16 Contractor License [PERSON_NAME]" at bounding box center [71, 191] width 101 height 12
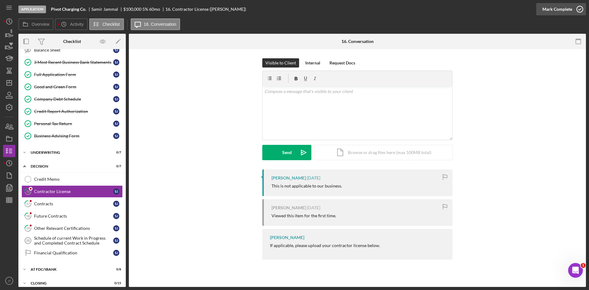
click at [553, 10] on div "Mark Complete" at bounding box center [557, 9] width 30 height 12
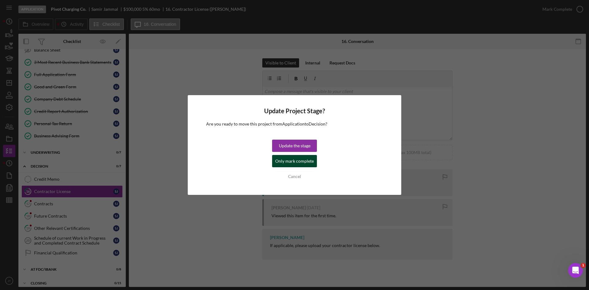
click at [289, 163] on div "Only mark complete" at bounding box center [294, 161] width 39 height 12
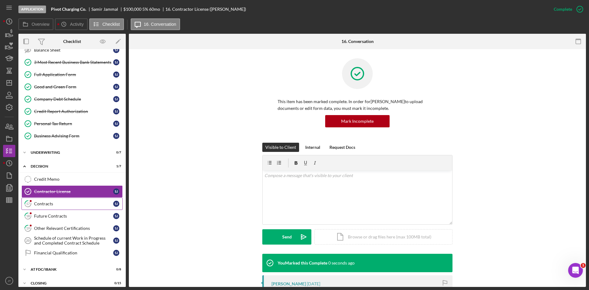
click at [50, 206] on div "Contracts" at bounding box center [73, 203] width 79 height 5
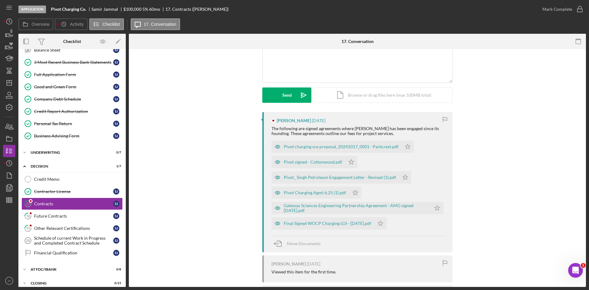
scroll to position [59, 0]
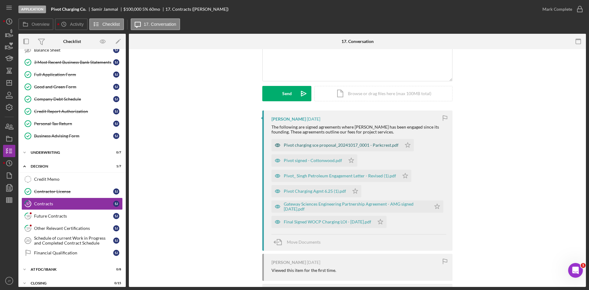
click at [346, 141] on div "Pivot charging sce proposal_20241017_0001 - Parkcrest.pdf" at bounding box center [336, 145] width 130 height 12
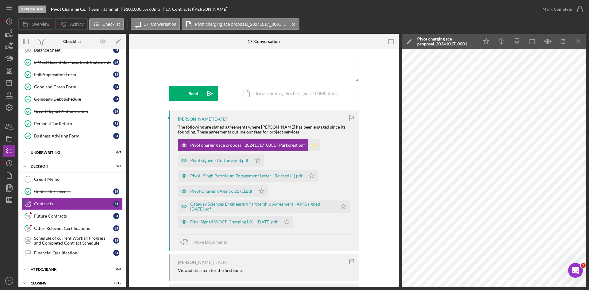
click at [314, 144] on icon "Icon/Star" at bounding box center [314, 145] width 12 height 12
click at [569, 10] on div "Mark Complete" at bounding box center [557, 9] width 30 height 12
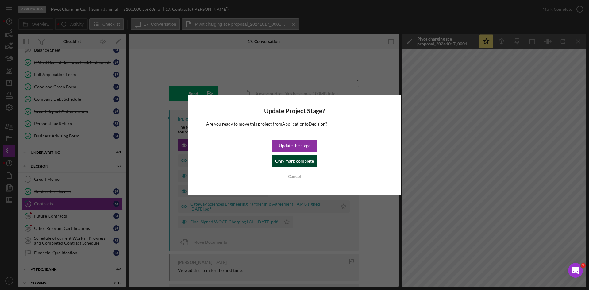
click at [306, 162] on div "Only mark complete" at bounding box center [294, 161] width 39 height 12
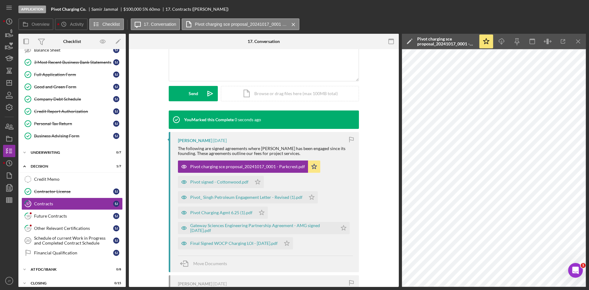
scroll to position [143, 0]
click at [65, 219] on link "18 Future Contracts [PERSON_NAME]" at bounding box center [71, 216] width 101 height 12
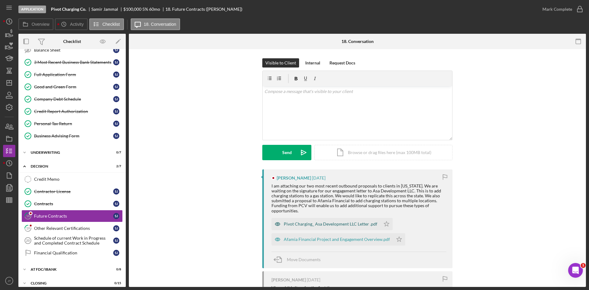
click at [355, 224] on div "Pivot Charging_ Asa Development LLC Letter .pdf" at bounding box center [331, 223] width 94 height 5
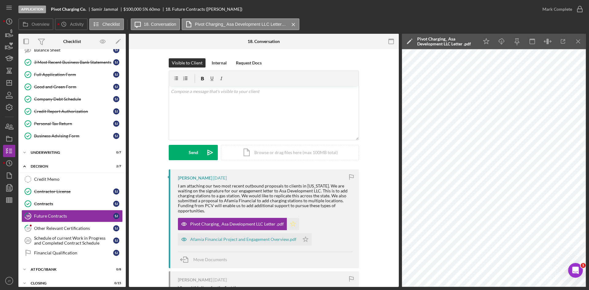
click at [289, 223] on icon "Icon/Star" at bounding box center [293, 224] width 12 height 12
click at [558, 8] on div "Mark Complete" at bounding box center [557, 9] width 30 height 12
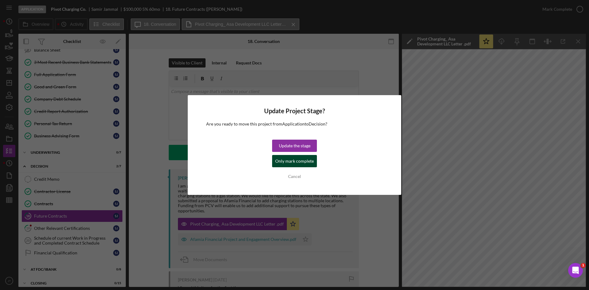
click at [297, 163] on div "Only mark complete" at bounding box center [294, 161] width 39 height 12
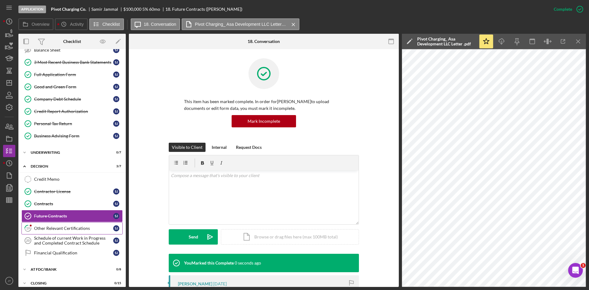
click at [85, 231] on div "Other Relevant Certifications" at bounding box center [73, 228] width 79 height 5
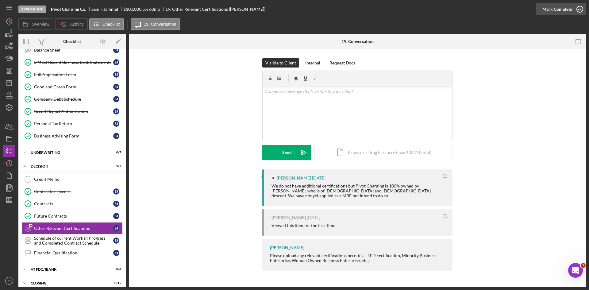
click at [557, 9] on div "Mark Complete" at bounding box center [557, 9] width 30 height 12
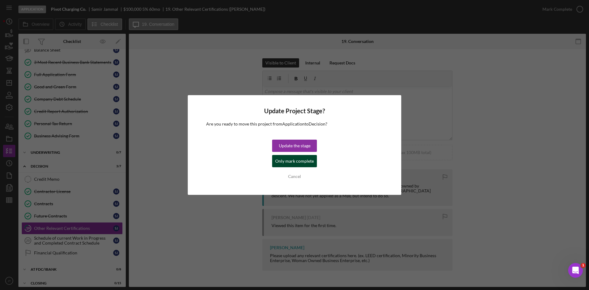
click at [292, 164] on div "Only mark complete" at bounding box center [294, 161] width 39 height 12
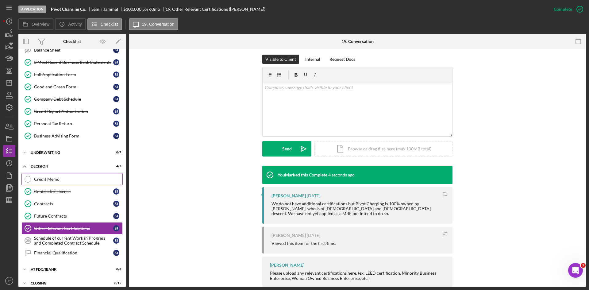
scroll to position [116, 0]
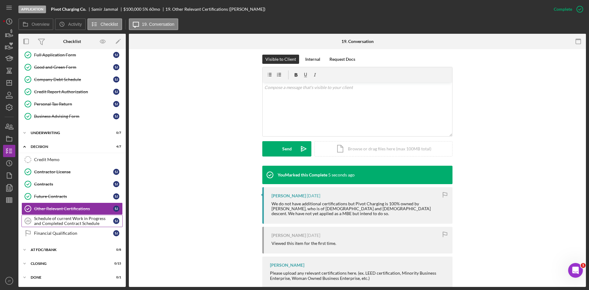
click at [45, 222] on div "Schedule of current Work in Progress and Completed Contract Schedule" at bounding box center [73, 221] width 79 height 10
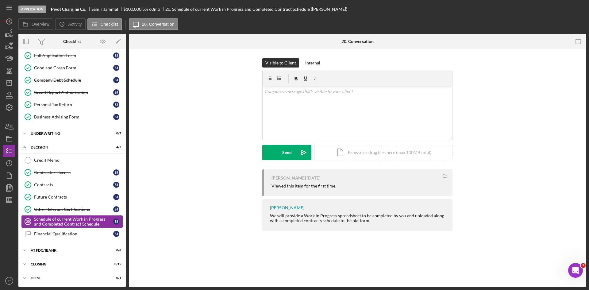
scroll to position [116, 0]
click at [555, 11] on div "Mark Complete" at bounding box center [557, 9] width 30 height 12
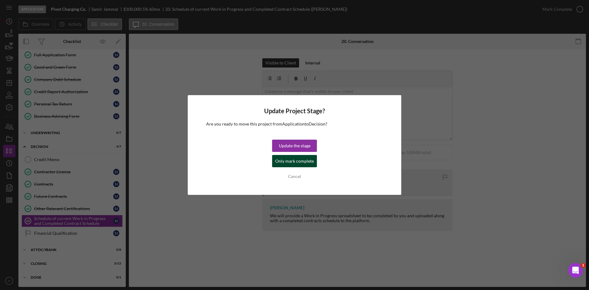
click at [312, 158] on button "Only mark complete" at bounding box center [294, 161] width 45 height 12
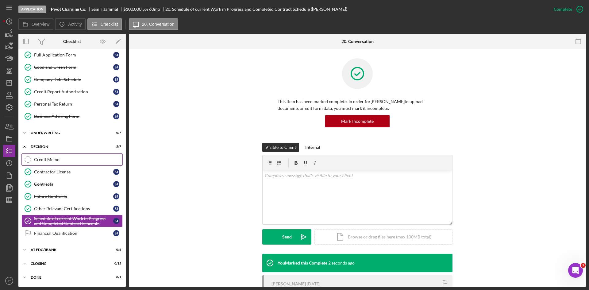
click at [55, 160] on div "Credit Memo" at bounding box center [78, 159] width 88 height 5
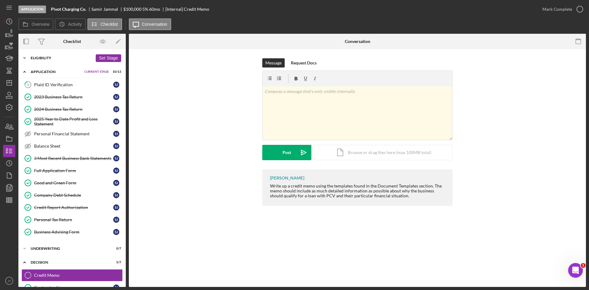
click at [49, 58] on div "Eligibility" at bounding box center [62, 58] width 62 height 4
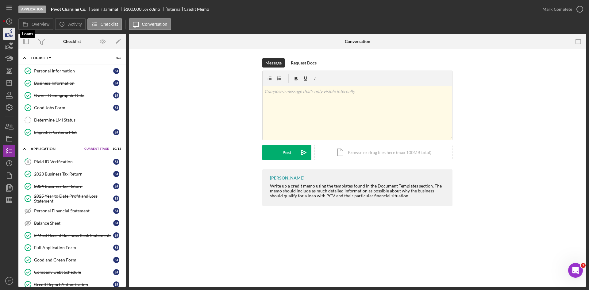
click at [8, 33] on icon "button" at bounding box center [9, 33] width 15 height 15
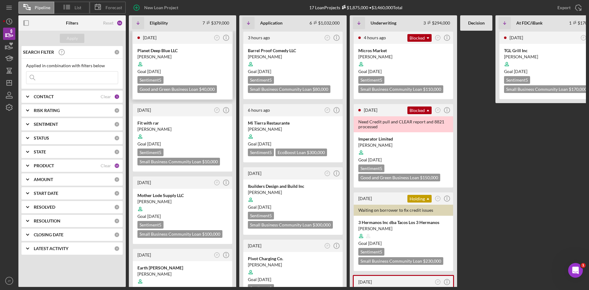
click at [190, 67] on div at bounding box center [182, 64] width 90 height 12
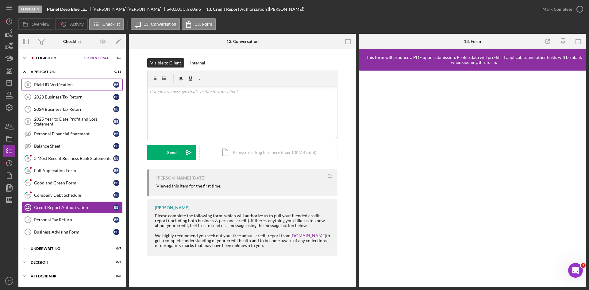
click at [74, 84] on div "Plaid ID Verification" at bounding box center [73, 84] width 79 height 5
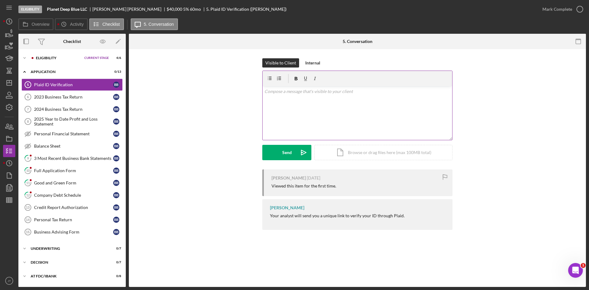
click at [343, 133] on div "v Color teal Color pink Remove color Add row above Add row below Add column bef…" at bounding box center [357, 113] width 190 height 54
click at [295, 151] on button "Send Icon/icon-invite-send" at bounding box center [286, 152] width 49 height 15
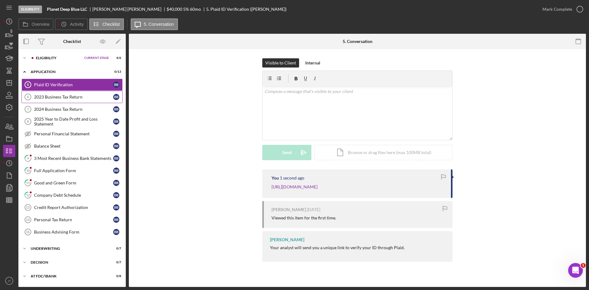
click at [56, 95] on div "2023 Business Tax Return" at bounding box center [73, 96] width 79 height 5
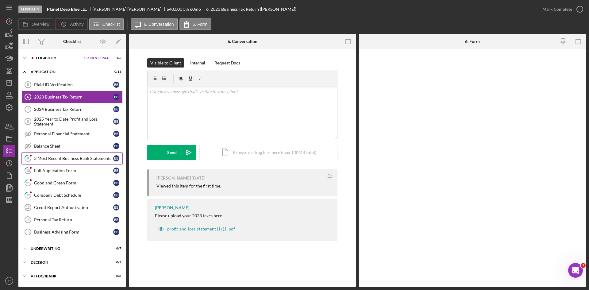
click at [55, 163] on link "9 3 Most Recent Business Bank Statements B B" at bounding box center [71, 158] width 101 height 12
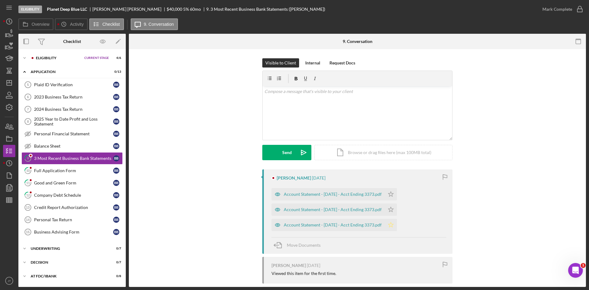
click at [393, 226] on polygon "button" at bounding box center [390, 224] width 5 height 5
click at [393, 211] on polygon "button" at bounding box center [390, 209] width 5 height 5
click at [397, 189] on icon "Icon/Star" at bounding box center [391, 194] width 12 height 12
click at [303, 195] on div "Account Statement - [DATE] - Acct Ending 3373.pdf" at bounding box center [333, 194] width 98 height 5
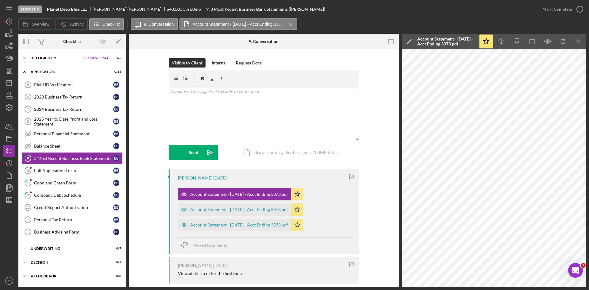
click at [546, 17] on div "Mark Complete" at bounding box center [561, 9] width 50 height 18
click at [551, 12] on div "Mark Complete" at bounding box center [557, 9] width 30 height 12
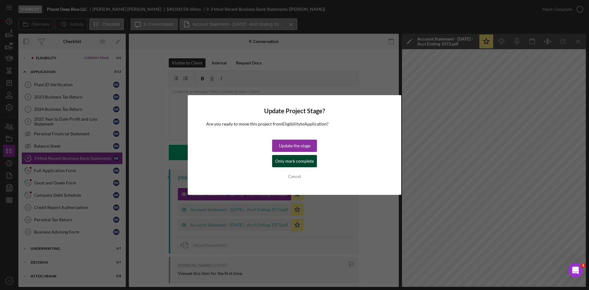
click at [288, 159] on div "Only mark complete" at bounding box center [294, 161] width 39 height 12
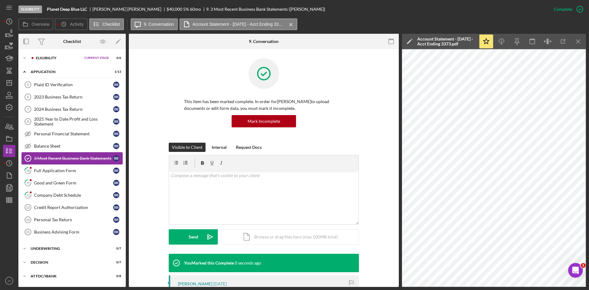
click at [55, 164] on link "3 Most Recent Business Bank Statements 3 Most Recent Business Bank Statements B…" at bounding box center [71, 158] width 101 height 12
click at [56, 170] on div "Full Application Form" at bounding box center [73, 170] width 79 height 5
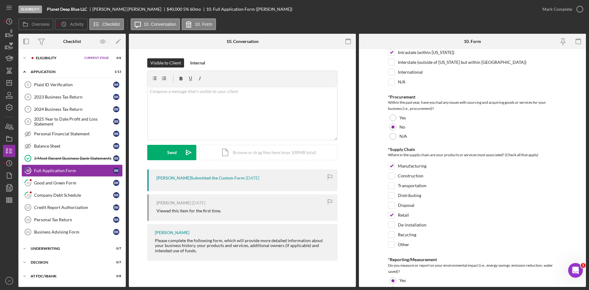
scroll to position [341, 0]
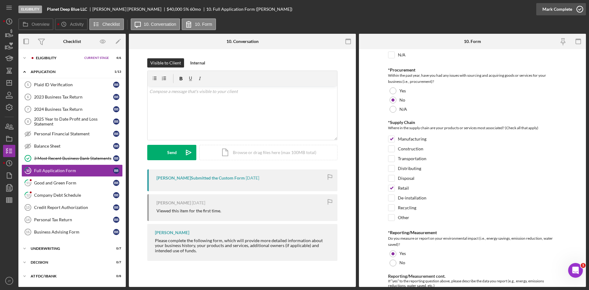
click at [573, 10] on icon "button" at bounding box center [579, 9] width 15 height 15
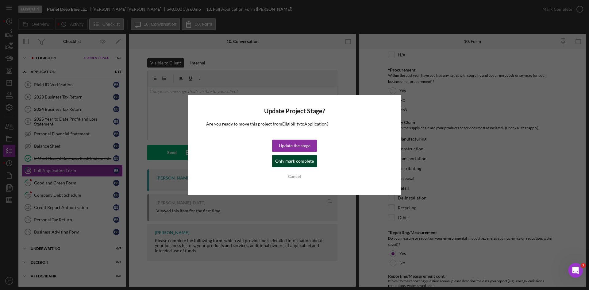
click at [290, 163] on div "Only mark complete" at bounding box center [294, 161] width 39 height 12
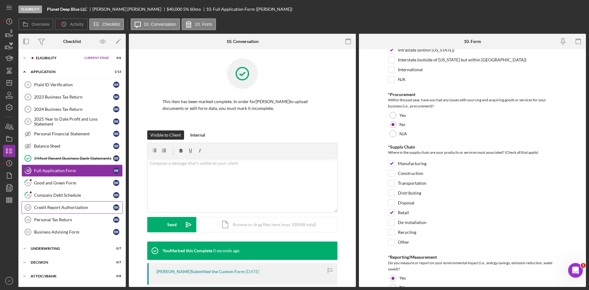
scroll to position [366, 0]
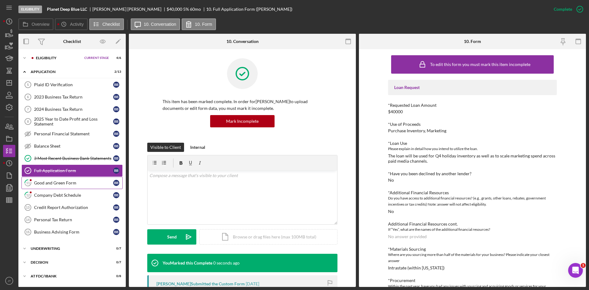
click at [61, 188] on link "11 Good and Green Form B B" at bounding box center [71, 183] width 101 height 12
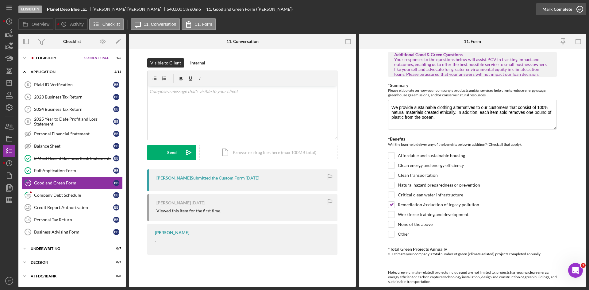
click at [566, 12] on div "Mark Complete" at bounding box center [557, 9] width 30 height 12
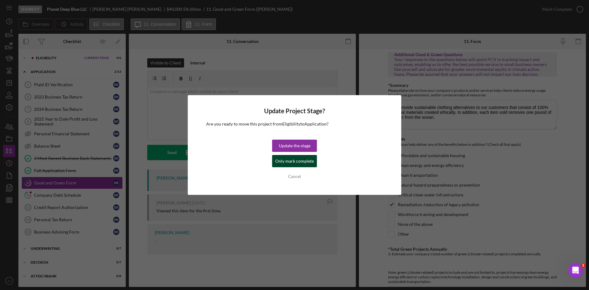
click at [289, 163] on div "Only mark complete" at bounding box center [294, 161] width 39 height 12
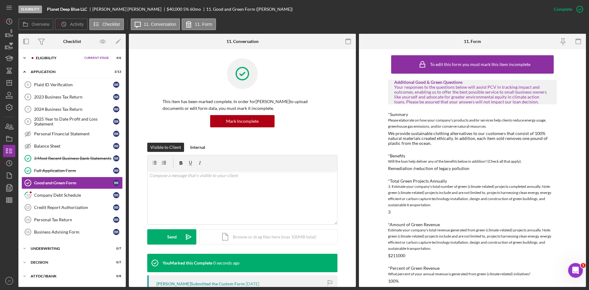
click at [47, 59] on div "Eligibility" at bounding box center [58, 58] width 45 height 4
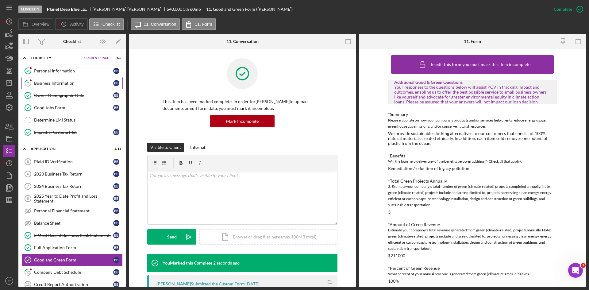
click at [47, 81] on div "Business Information" at bounding box center [73, 83] width 79 height 5
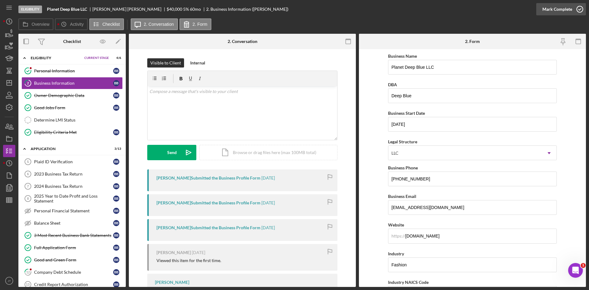
click at [563, 10] on div "Mark Complete" at bounding box center [557, 9] width 30 height 12
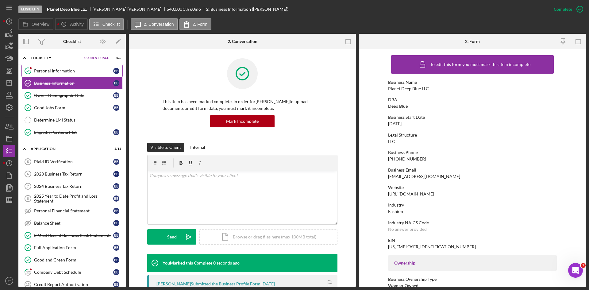
click at [65, 73] on div "Personal Information" at bounding box center [73, 70] width 79 height 5
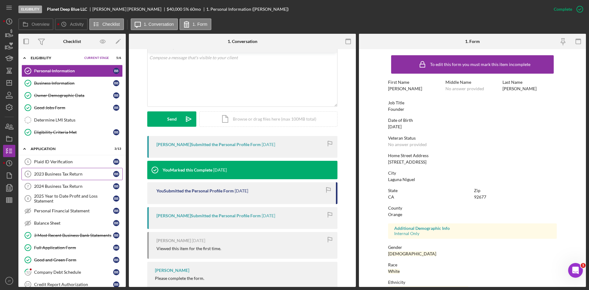
click at [60, 177] on link "2023 Business Tax Return 6 2023 Business Tax Return B B" at bounding box center [71, 174] width 101 height 12
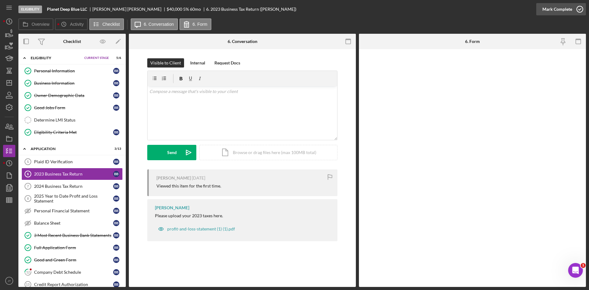
click at [560, 10] on div "Mark Complete" at bounding box center [557, 9] width 30 height 12
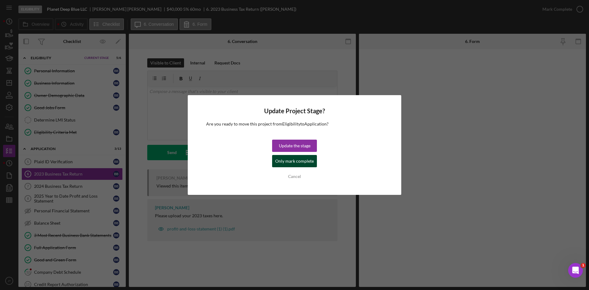
click at [292, 162] on div "Only mark complete" at bounding box center [294, 161] width 39 height 12
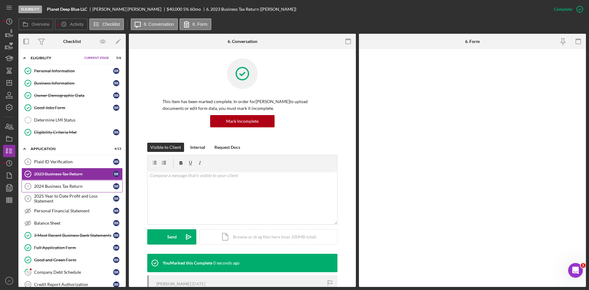
click at [60, 189] on link "2024 Business Tax Return 7 2024 Business Tax Return B B" at bounding box center [71, 186] width 101 height 12
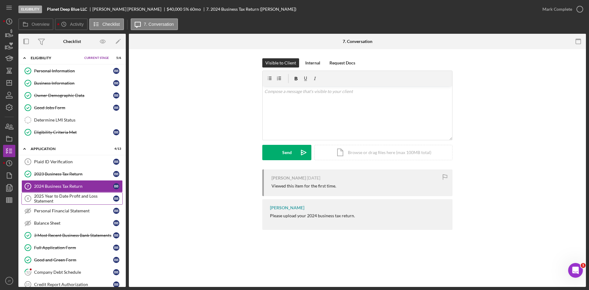
click at [59, 201] on div "2025 Year to Date Profit and Loss Statement" at bounding box center [73, 198] width 79 height 10
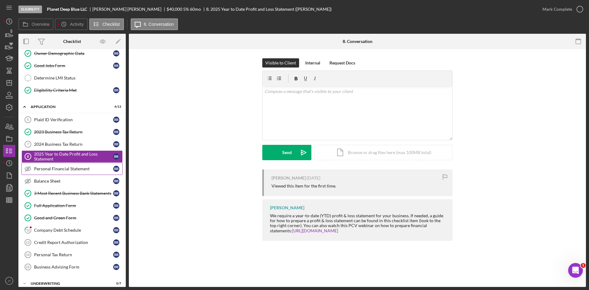
scroll to position [103, 0]
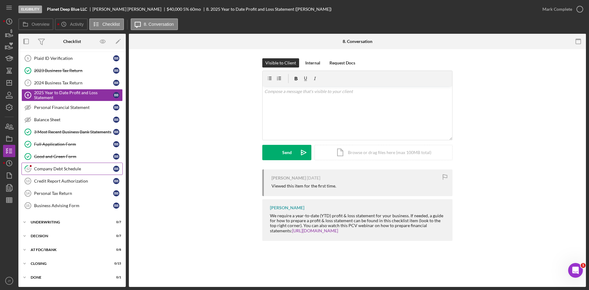
click at [58, 171] on div "Company Debt Schedule" at bounding box center [73, 168] width 79 height 5
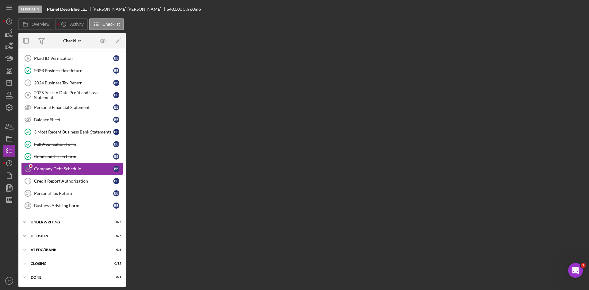
scroll to position [103, 0]
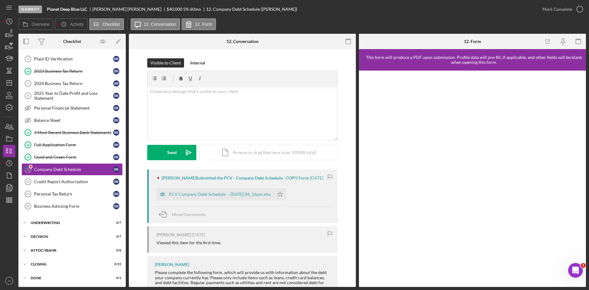
click at [239, 203] on div "[PERSON_NAME] Submitted the PCV - Company Debt Schedule - COPY Form [DATE] PCV …" at bounding box center [242, 196] width 190 height 54
click at [238, 198] on div "PCV Company Debt Schedule -- [DATE] 04_16pm.xlsx" at bounding box center [214, 194] width 117 height 12
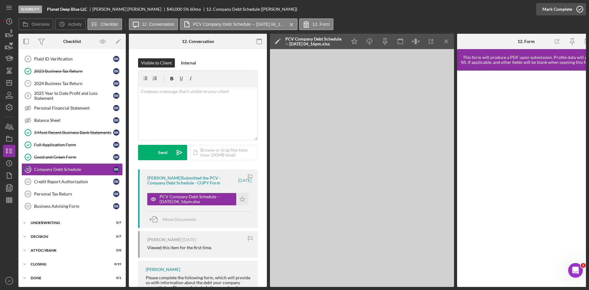
click at [565, 13] on div "Mark Complete" at bounding box center [557, 9] width 30 height 12
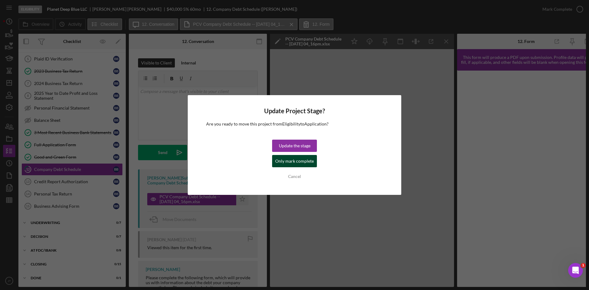
click at [307, 161] on div "Only mark complete" at bounding box center [294, 161] width 39 height 12
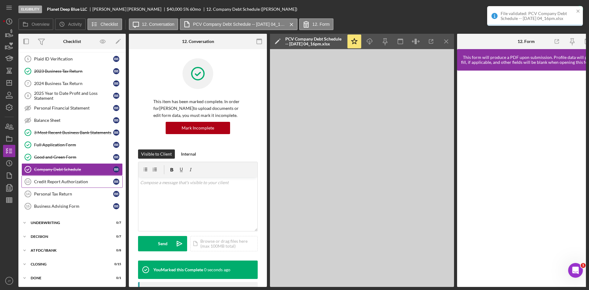
click at [63, 184] on div "Credit Report Authorization" at bounding box center [73, 181] width 79 height 5
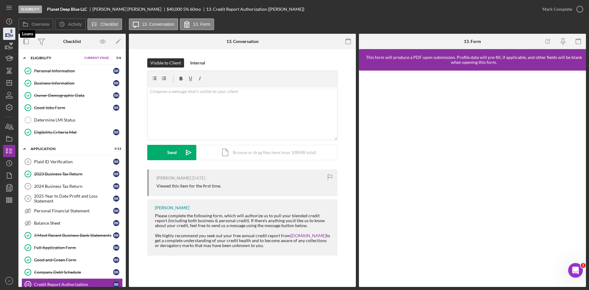
click at [10, 30] on icon "button" at bounding box center [9, 33] width 15 height 15
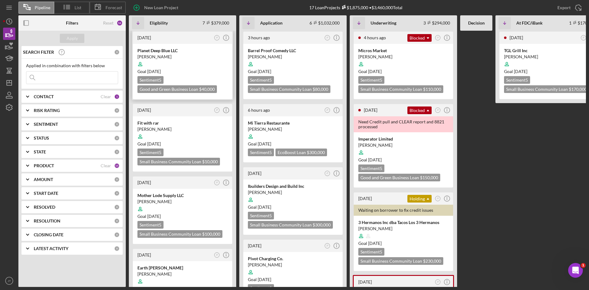
click at [190, 60] on div at bounding box center [182, 64] width 90 height 12
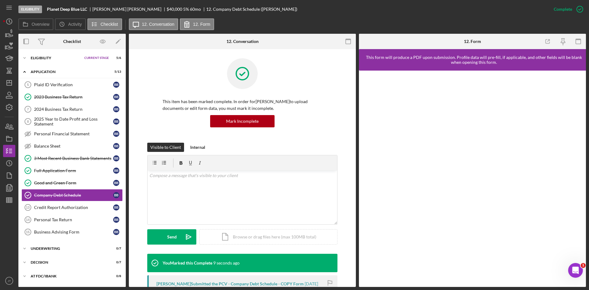
scroll to position [26, 0]
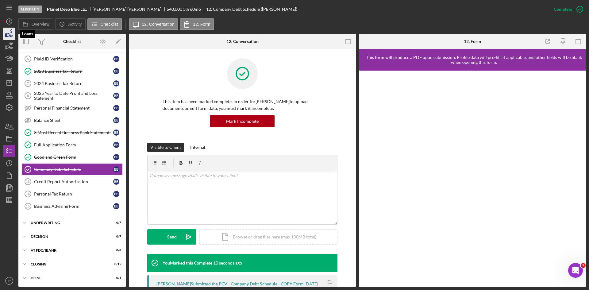
click at [5, 34] on icon "button" at bounding box center [9, 33] width 15 height 15
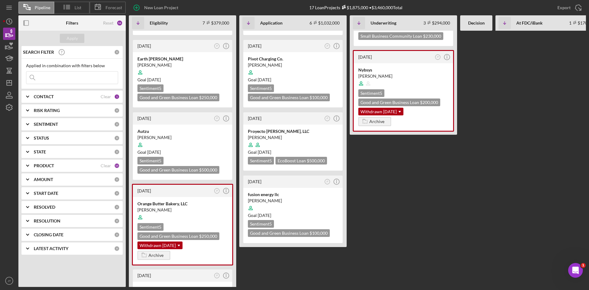
scroll to position [331, 0]
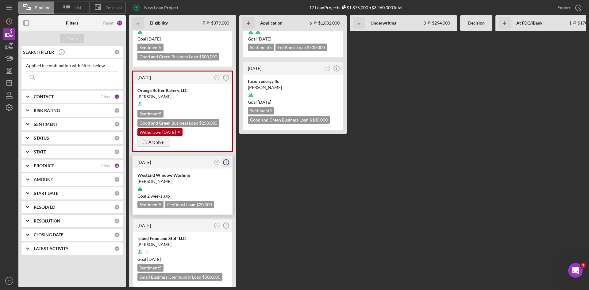
click at [224, 159] on circle "button" at bounding box center [226, 162] width 6 height 6
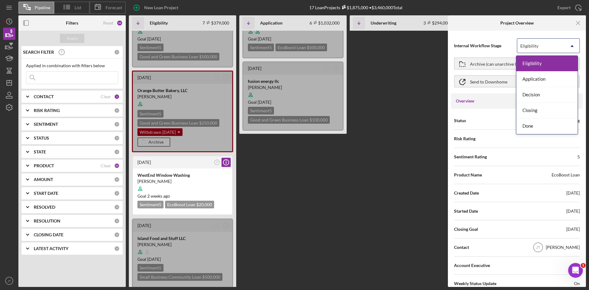
click at [559, 48] on div "Eligibility" at bounding box center [541, 46] width 48 height 14
click at [504, 41] on div "Internal Workflow Stage 5 results available. Use Up and Down to choose options,…" at bounding box center [517, 45] width 126 height 15
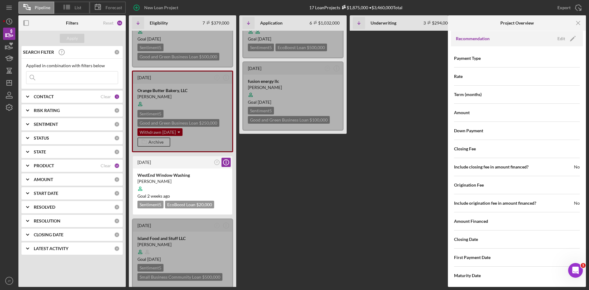
scroll to position [603, 0]
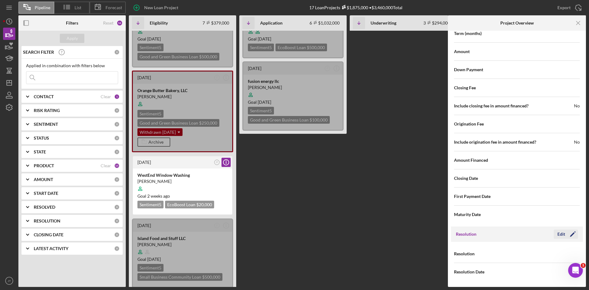
click at [565, 236] on icon "Icon/Edit" at bounding box center [572, 233] width 15 height 15
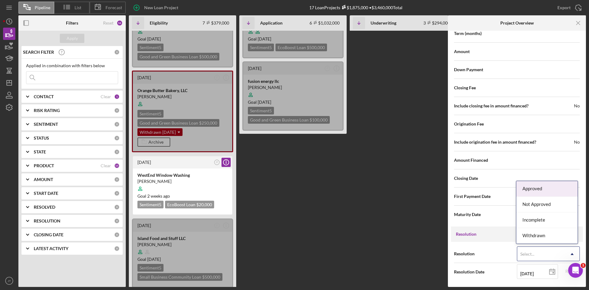
click at [544, 253] on div "Select..." at bounding box center [541, 254] width 48 height 14
click at [533, 237] on div "Withdrawn" at bounding box center [546, 236] width 61 height 16
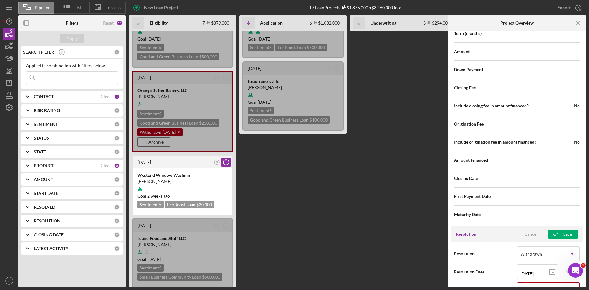
scroll to position [642, 0]
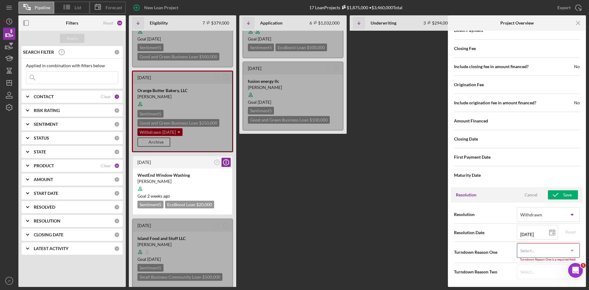
click at [524, 253] on div "Select..." at bounding box center [527, 250] width 14 height 5
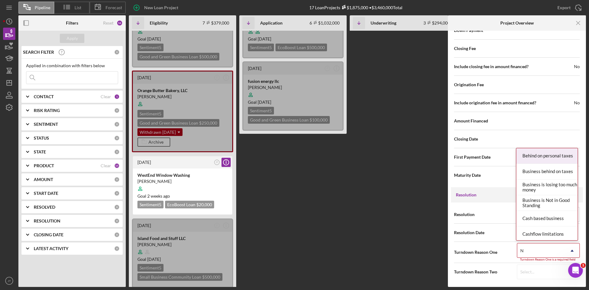
type input "No"
click at [533, 185] on div "No Response" at bounding box center [546, 187] width 61 height 16
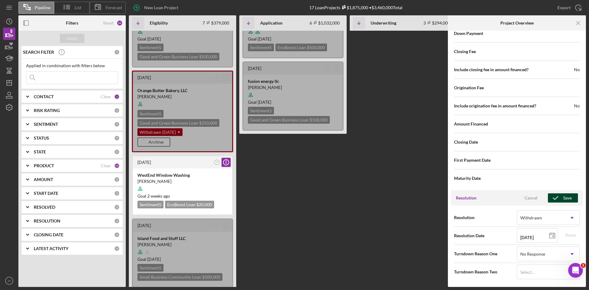
click at [561, 199] on button "Save" at bounding box center [563, 197] width 30 height 9
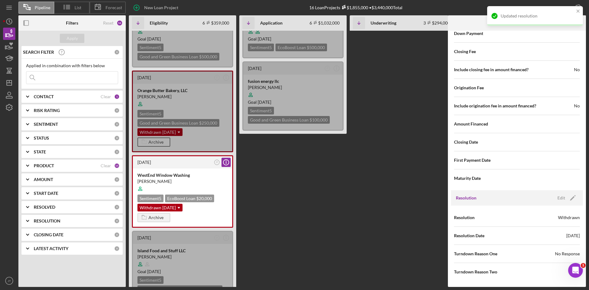
click at [259, 218] on div "[DATE] JT Icon/Info Planet Deep Blue LLC [PERSON_NAME] Goal [DATE] Sentiment 5 …" at bounding box center [440, 159] width 623 height 256
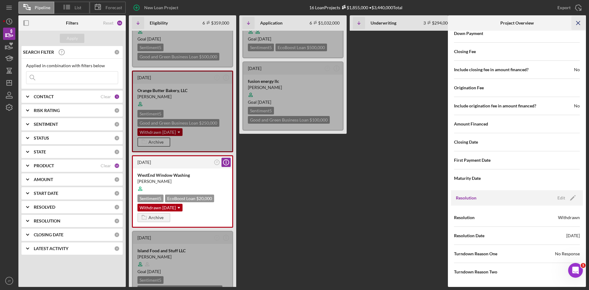
click at [576, 23] on icon "Icon/Menu Close" at bounding box center [578, 23] width 14 height 14
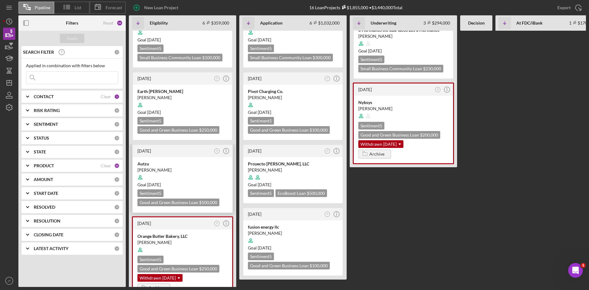
scroll to position [184, 0]
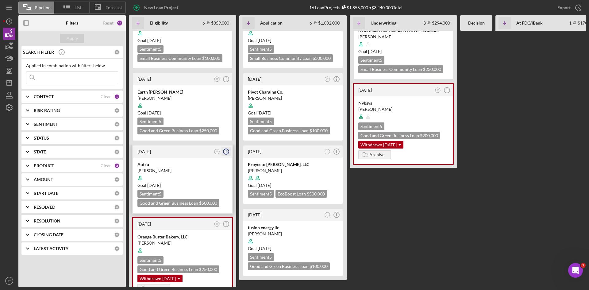
click at [225, 144] on icon "Icon/Info" at bounding box center [225, 151] width 15 height 15
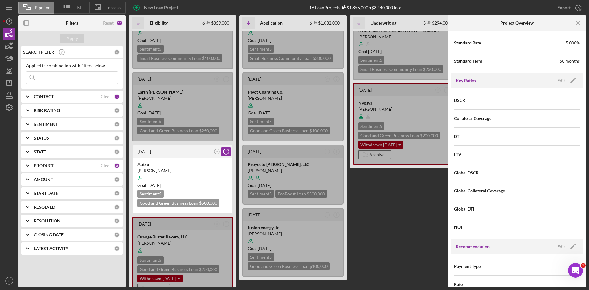
scroll to position [759, 0]
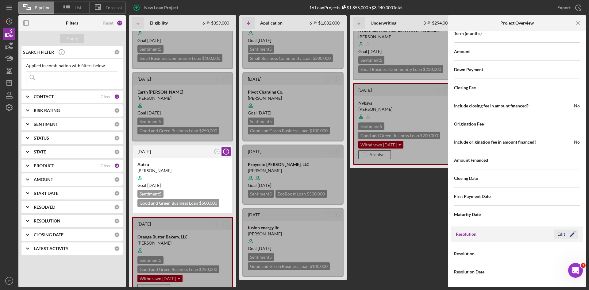
click at [565, 231] on icon "Icon/Edit" at bounding box center [572, 233] width 15 height 15
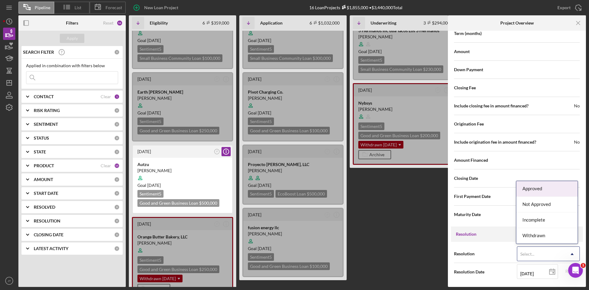
click at [547, 251] on div "Select..." at bounding box center [541, 254] width 48 height 14
click at [539, 238] on div "Withdrawn" at bounding box center [546, 236] width 61 height 16
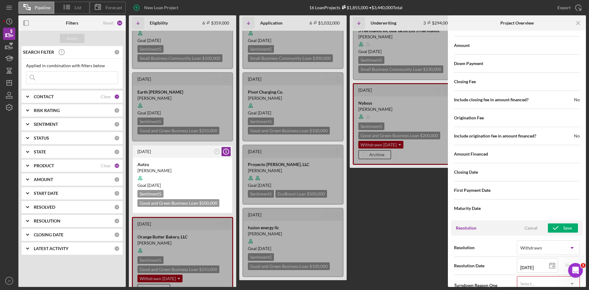
scroll to position [799, 0]
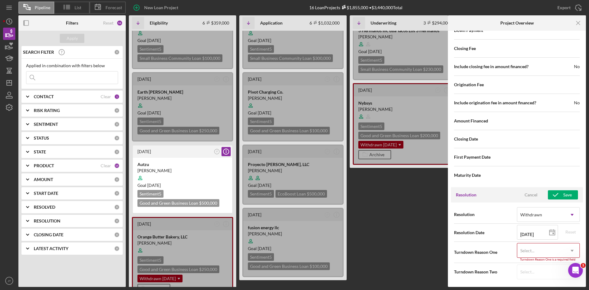
click at [539, 245] on div "Select..." at bounding box center [541, 250] width 48 height 14
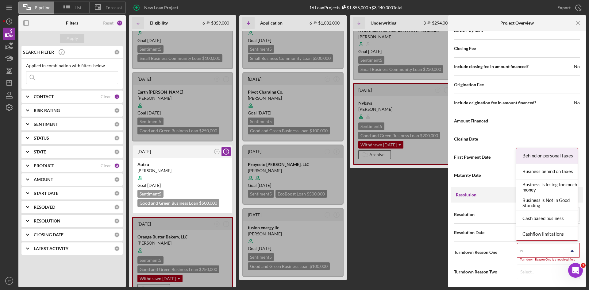
type input "no"
click at [536, 189] on div "No Response" at bounding box center [546, 187] width 61 height 16
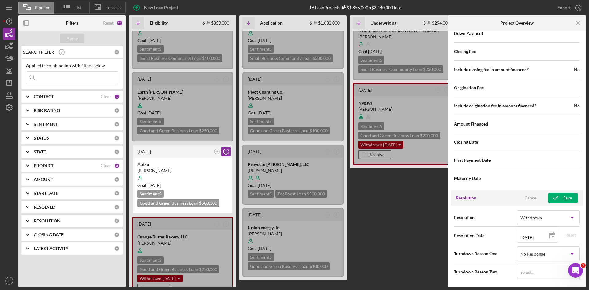
scroll to position [795, 0]
click at [563, 201] on div "Save" at bounding box center [567, 197] width 9 height 9
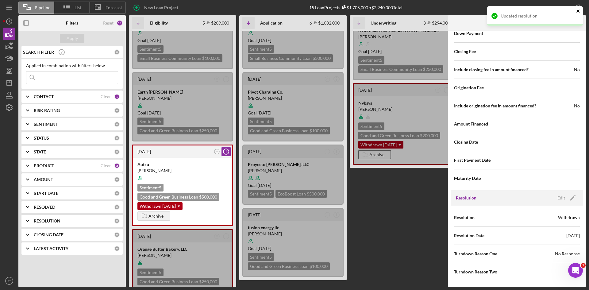
click at [577, 13] on icon "close" at bounding box center [578, 11] width 4 height 5
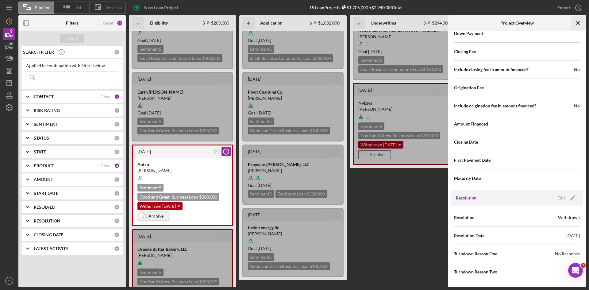
click at [576, 23] on icon "Icon/Menu Close" at bounding box center [578, 23] width 14 height 14
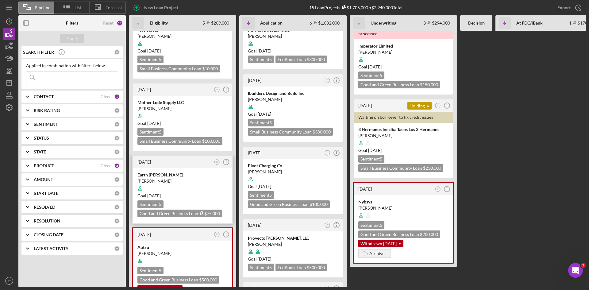
scroll to position [97, 0]
click at [197, 178] on div "[PERSON_NAME]" at bounding box center [182, 181] width 90 height 6
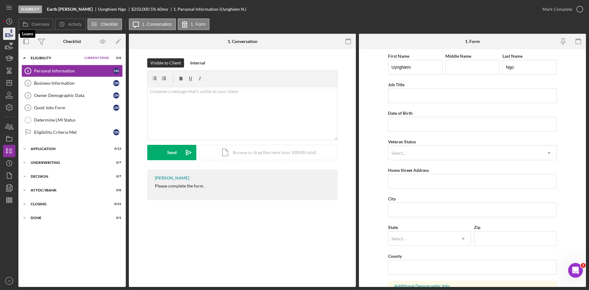
click at [11, 32] on icon "button" at bounding box center [11, 31] width 2 height 4
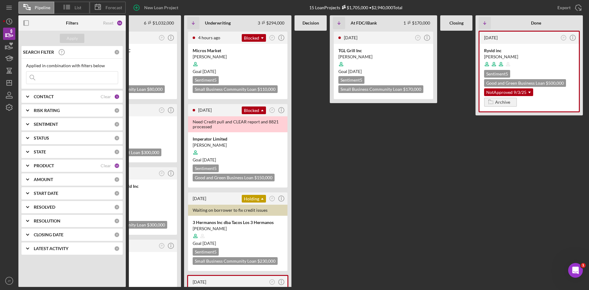
scroll to position [0, 153]
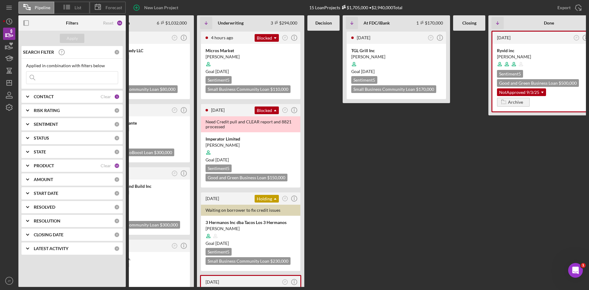
click at [468, 98] on div at bounding box center [469, 159] width 32 height 256
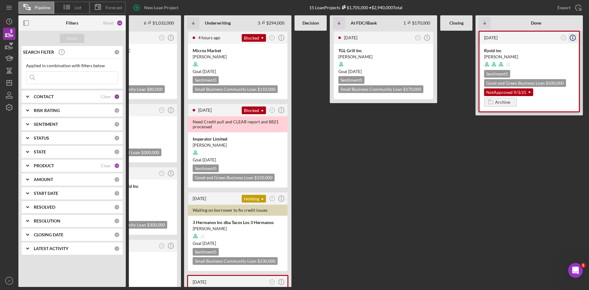
click at [571, 35] on icon "Icon/Info" at bounding box center [572, 37] width 15 height 15
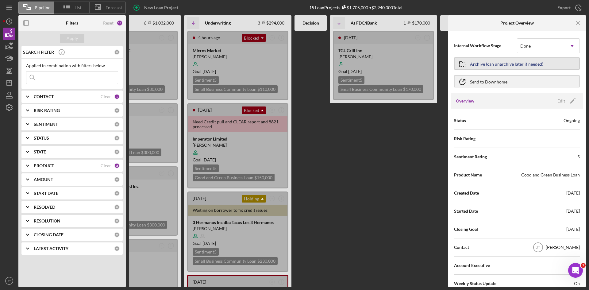
click at [494, 63] on div "Archive (can unarchive later if needed)" at bounding box center [506, 63] width 73 height 11
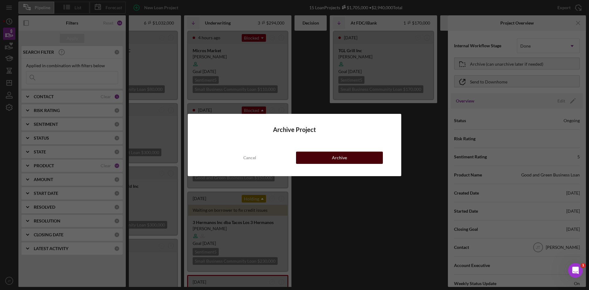
click at [352, 160] on button "Archive" at bounding box center [339, 157] width 87 height 12
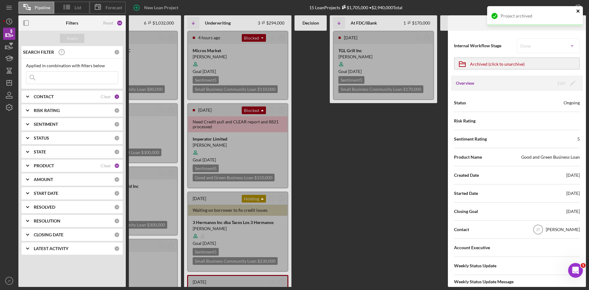
click at [576, 13] on icon "close" at bounding box center [578, 11] width 4 height 5
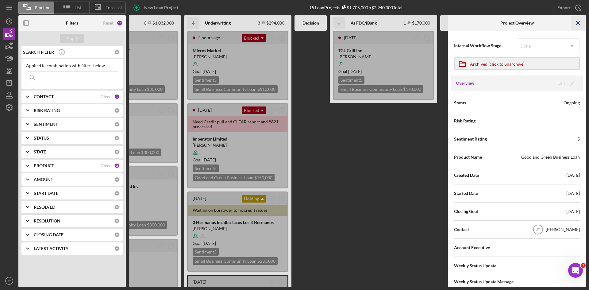
click at [576, 25] on icon "Icon/Menu Close" at bounding box center [578, 23] width 14 height 14
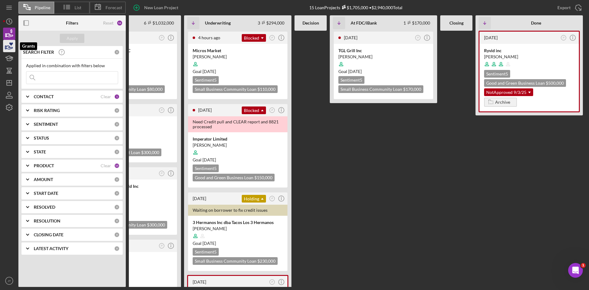
click at [13, 46] on icon "button" at bounding box center [9, 45] width 15 height 15
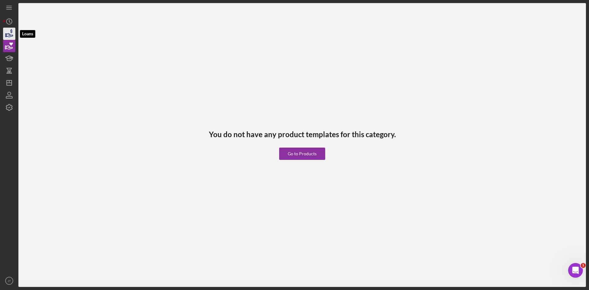
click at [11, 36] on icon "button" at bounding box center [9, 33] width 15 height 15
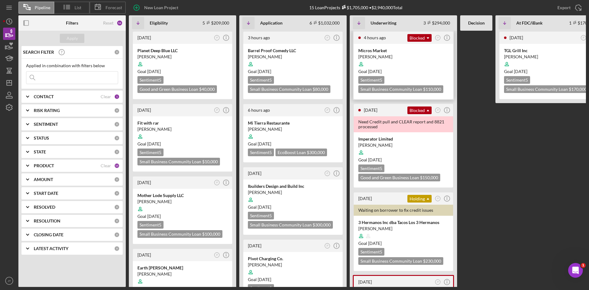
click at [409, 60] on div at bounding box center [403, 64] width 90 height 12
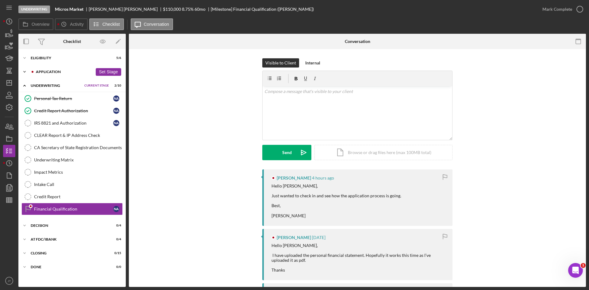
click at [55, 74] on div "Icon/Expander Application 9 / 10 Set Stage" at bounding box center [71, 72] width 107 height 12
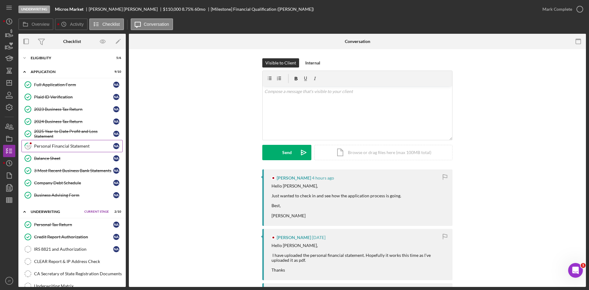
click at [35, 147] on icon "12" at bounding box center [27, 145] width 15 height 15
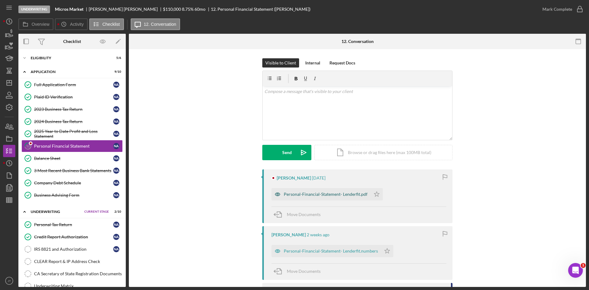
click at [331, 195] on div "Personal-Financial-Statement- Lenderfit.pdf" at bounding box center [326, 194] width 84 height 5
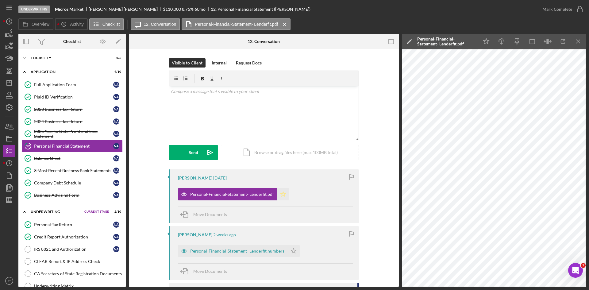
click at [286, 192] on icon "Icon/Star" at bounding box center [283, 194] width 12 height 12
click at [564, 10] on div "Mark Complete" at bounding box center [557, 9] width 30 height 12
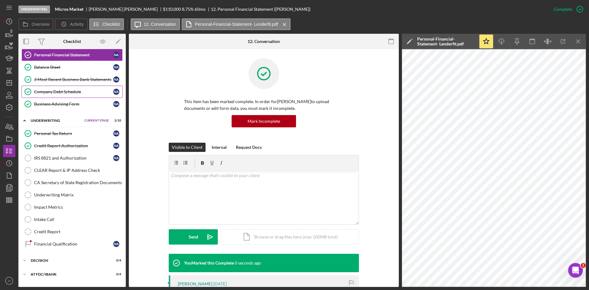
scroll to position [93, 0]
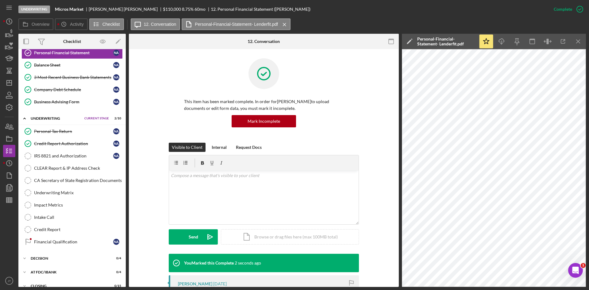
click at [44, 250] on div "Personal Tax Return Personal Tax Return N A Credit Report Authorization Credit …" at bounding box center [71, 188] width 107 height 126
click at [51, 236] on link "Financial Qualification Financial Qualification N A" at bounding box center [71, 242] width 101 height 12
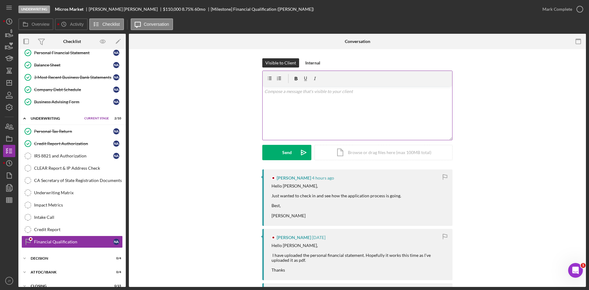
click at [309, 96] on div "v Color teal Color pink Remove color Add row above Add row below Add column bef…" at bounding box center [357, 113] width 190 height 54
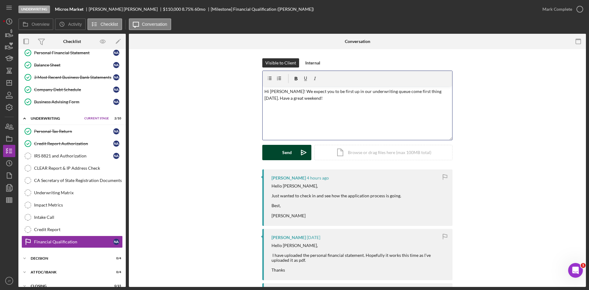
click at [274, 152] on button "Send Icon/icon-invite-send" at bounding box center [286, 152] width 49 height 15
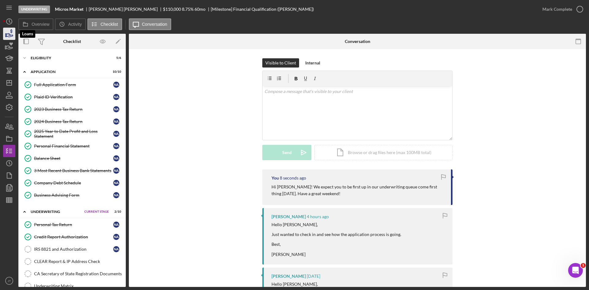
click at [12, 32] on icon "button" at bounding box center [11, 31] width 2 height 4
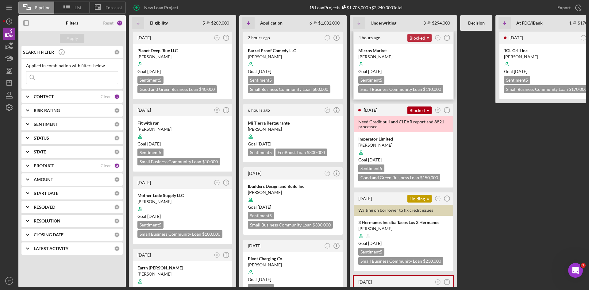
click at [428, 37] on icon "Icon/Dropdown Arrow" at bounding box center [428, 38] width 12 height 12
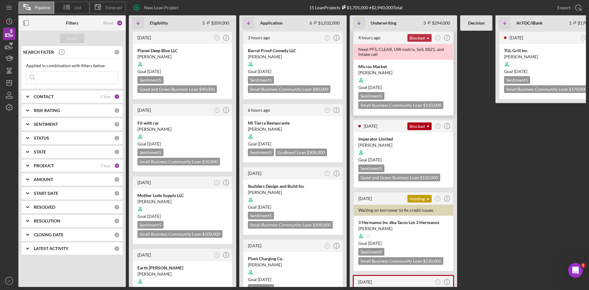
click at [428, 36] on icon "Icon/Dropdown Arrow" at bounding box center [428, 38] width 12 height 12
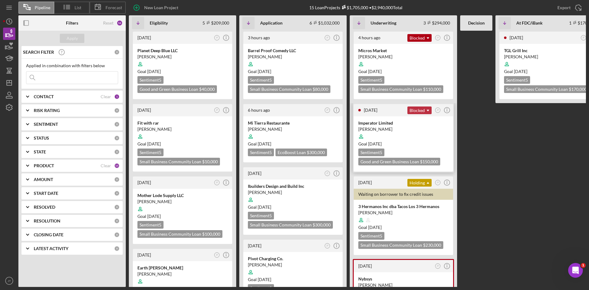
click at [426, 112] on icon "Icon/Dropdown Arrow" at bounding box center [428, 110] width 12 height 12
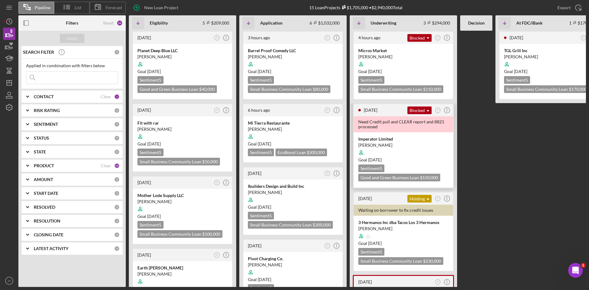
click at [413, 148] on div at bounding box center [403, 153] width 90 height 12
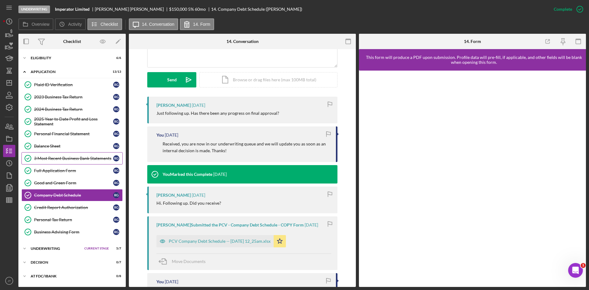
scroll to position [26, 0]
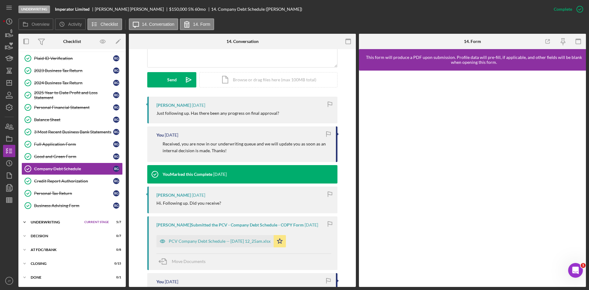
click at [51, 224] on div "Icon/Expander Underwriting Current Stage 5 / 7 Set Stage" at bounding box center [71, 222] width 107 height 12
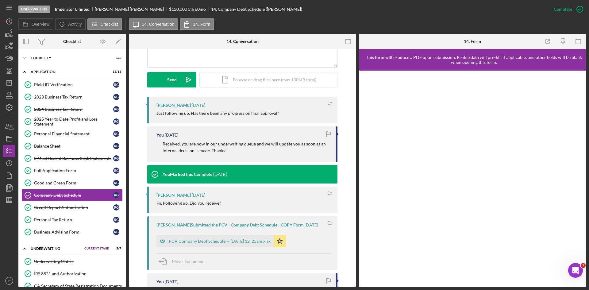
scroll to position [0, 0]
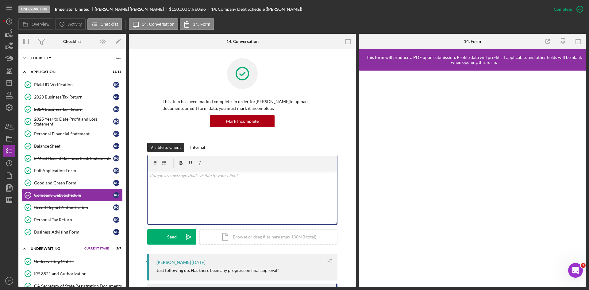
click at [204, 197] on div "v Color teal Color pink Remove color Add row above Add row below Add column bef…" at bounding box center [242, 197] width 190 height 54
click at [266, 183] on p "Hi [PERSON_NAME], apologies for the long wait we had a lot of loans in front of…" at bounding box center [242, 179] width 186 height 14
click at [327, 183] on p "Hi [PERSON_NAME], apologies for the long wait we had a lot of loans in front of…" at bounding box center [242, 179] width 186 height 14
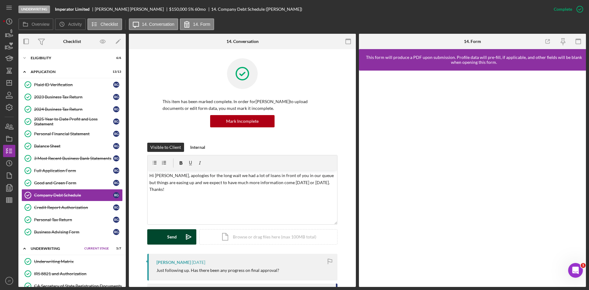
click at [177, 232] on button "Send Icon/icon-invite-send" at bounding box center [171, 236] width 49 height 15
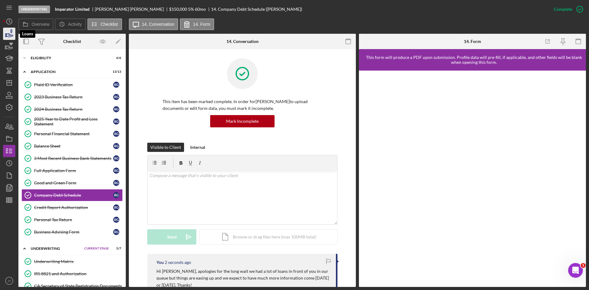
click at [6, 37] on polygon "button" at bounding box center [6, 35] width 1 height 3
